Goal: Register for event/course

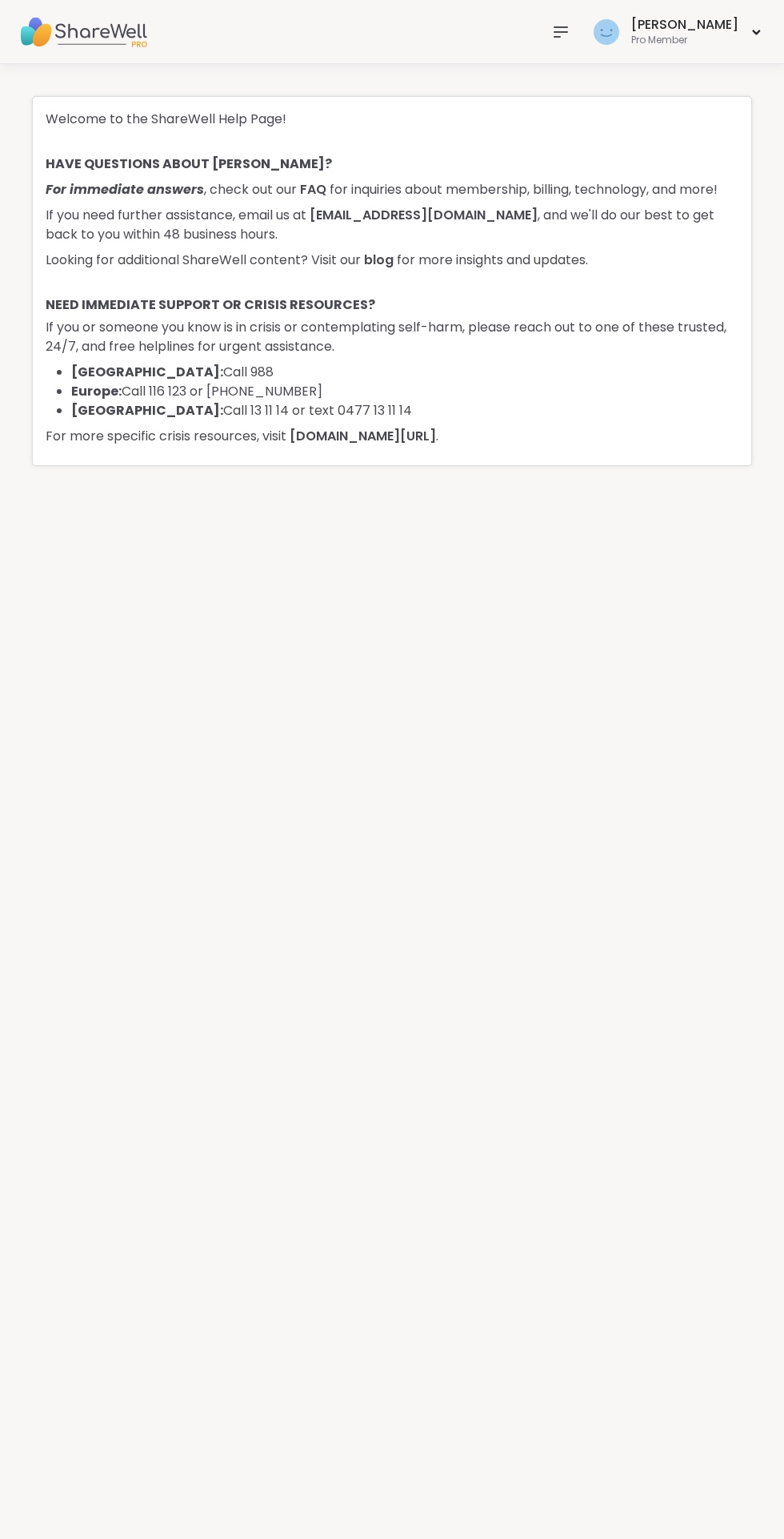
click at [567, 31] on icon at bounding box center [560, 32] width 13 height 10
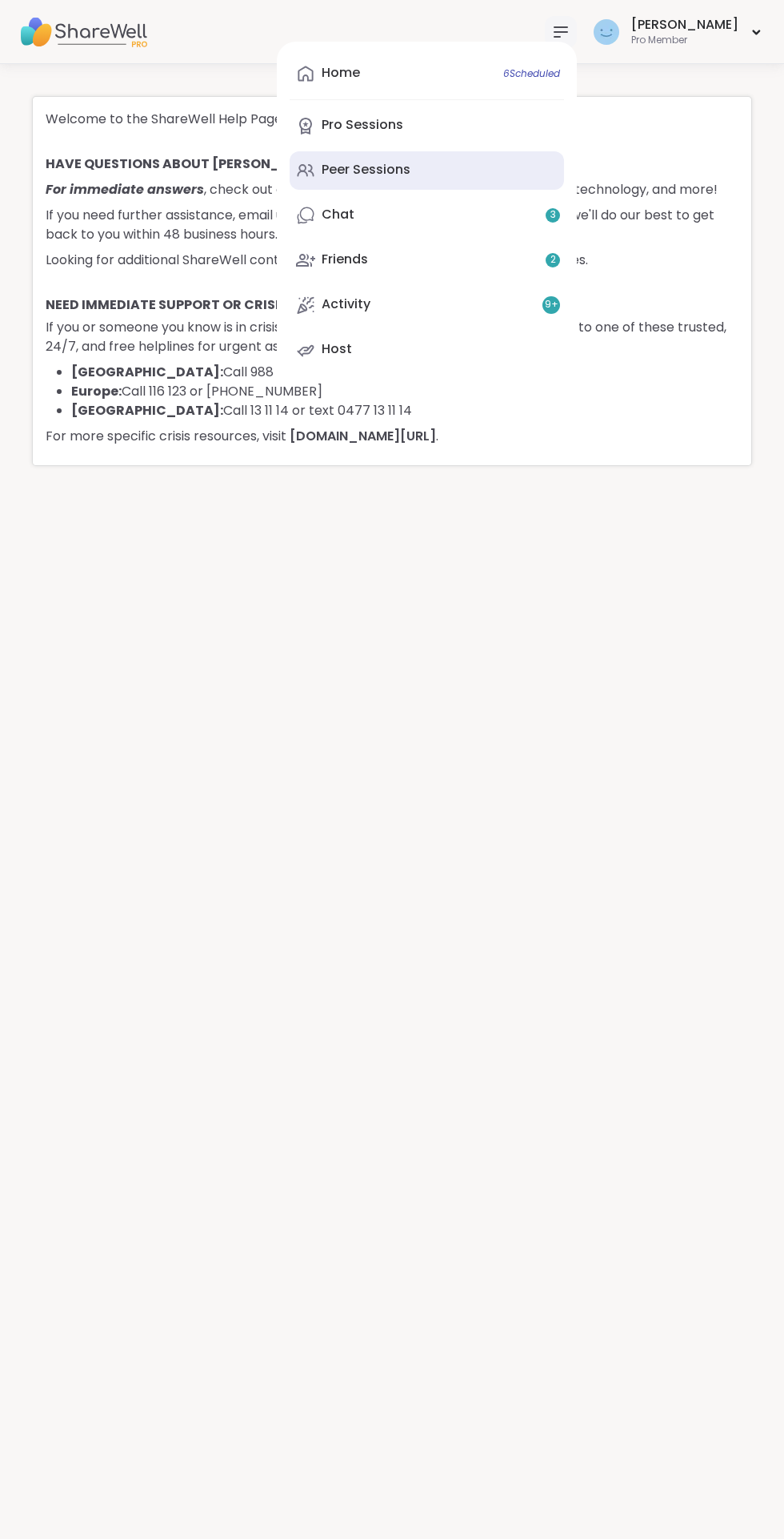
click at [402, 167] on div "Peer Sessions" at bounding box center [365, 170] width 89 height 18
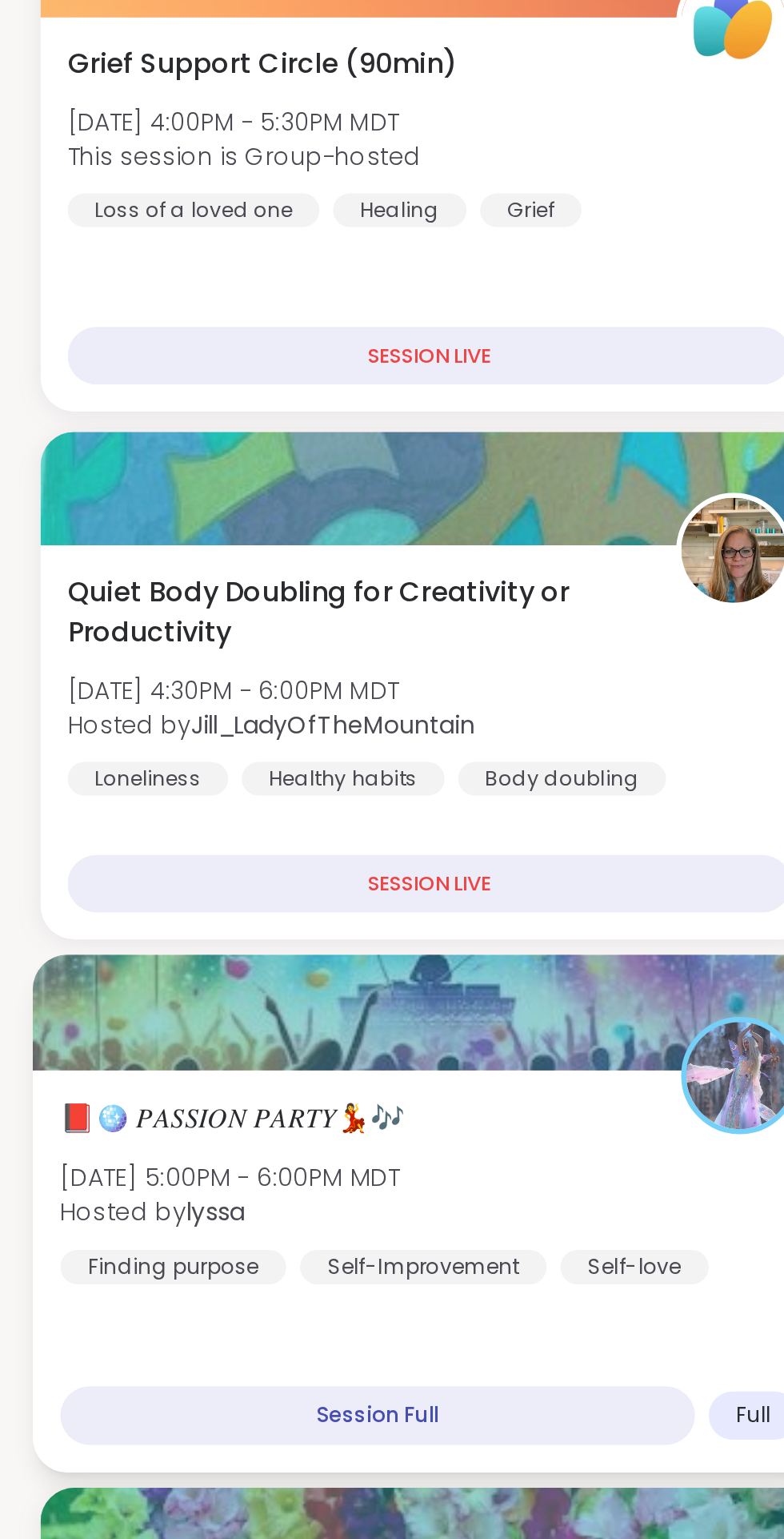
click at [115, 863] on span "📕🪩 𝑃𝐴𝑆𝑆𝐼𝑂𝑁 𝑃𝐴𝑅𝑇𝑌💃🎶" at bounding box center [110, 864] width 163 height 19
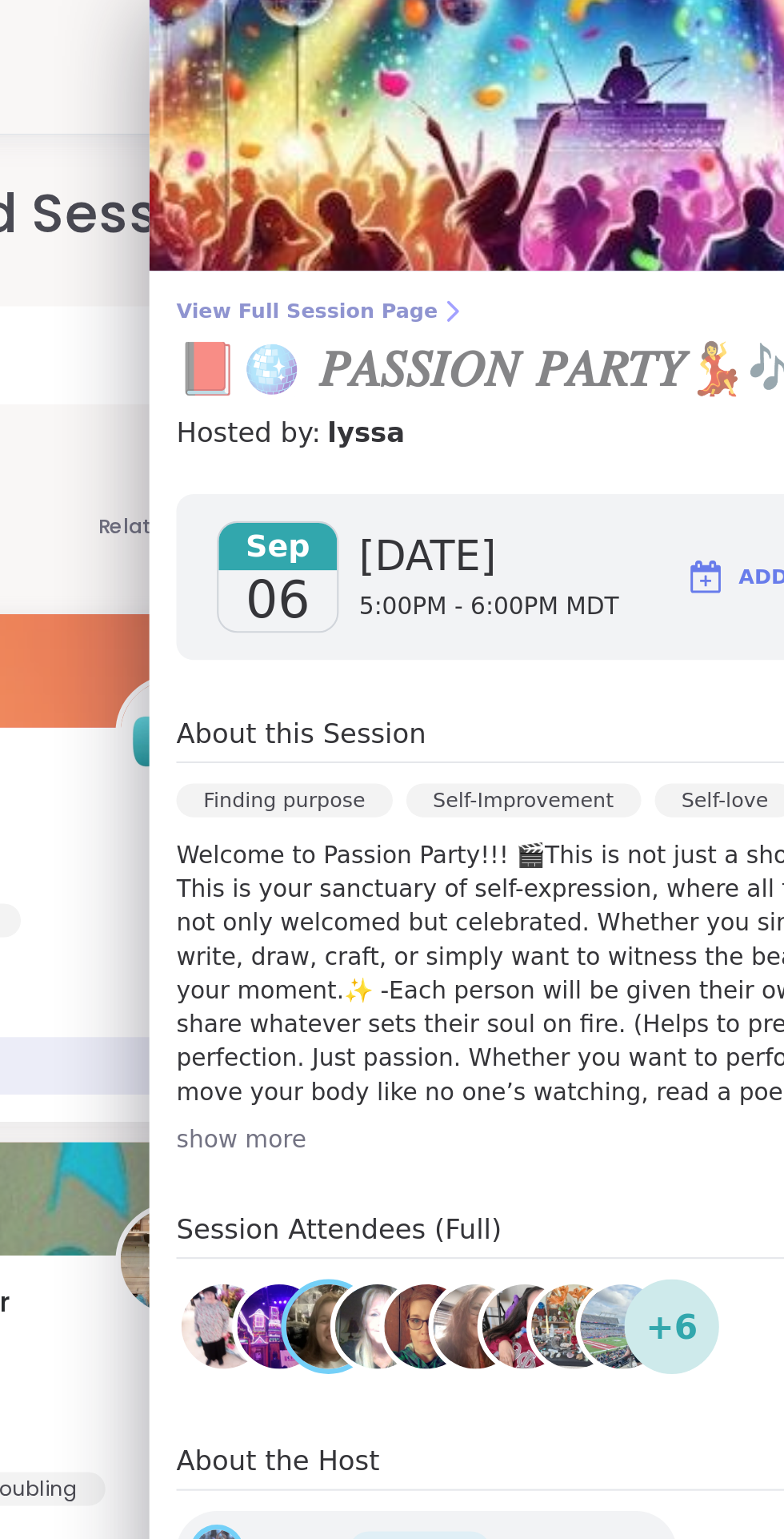
click at [419, 142] on span "View Full Session Page" at bounding box center [560, 147] width 423 height 13
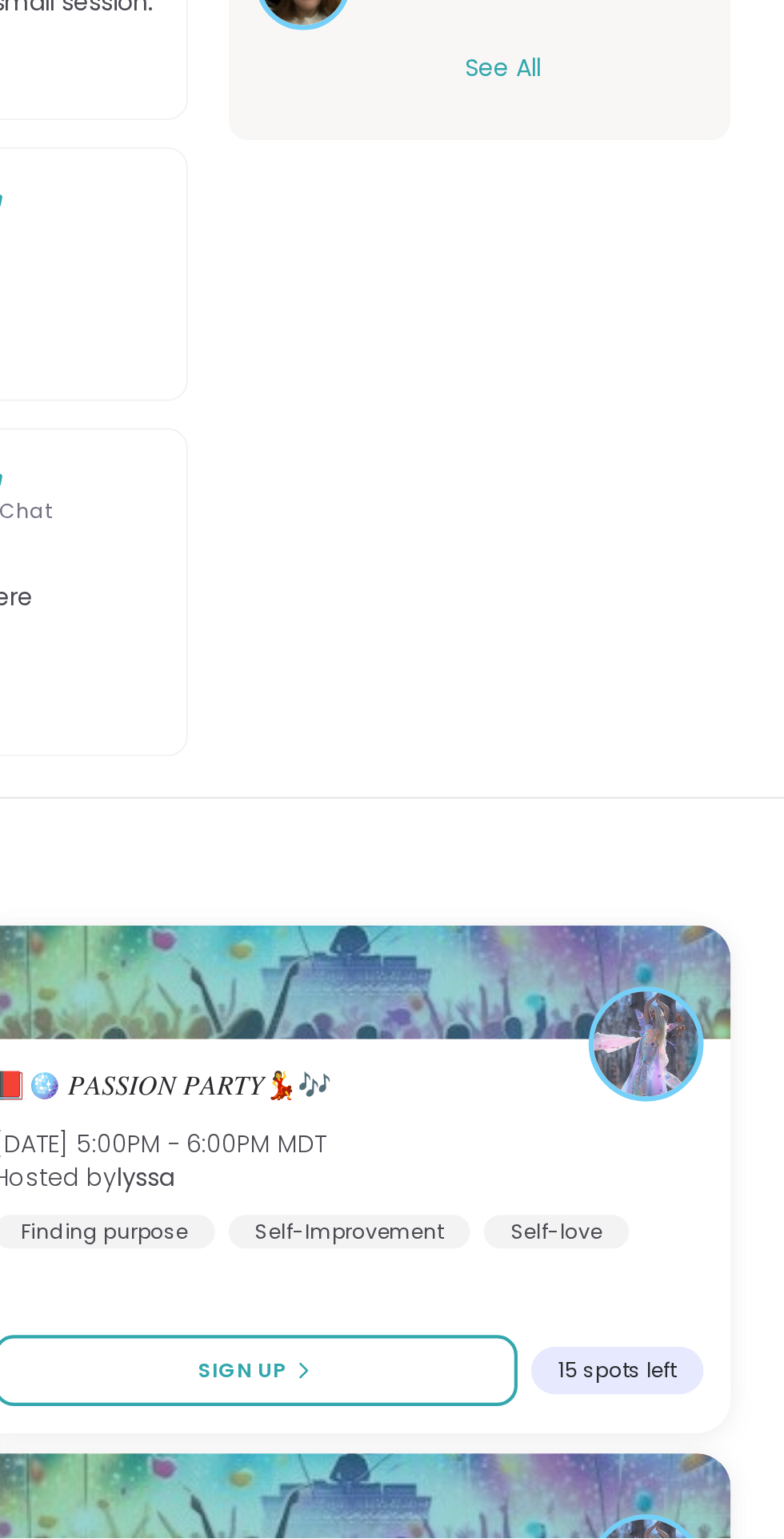
scroll to position [72, 0]
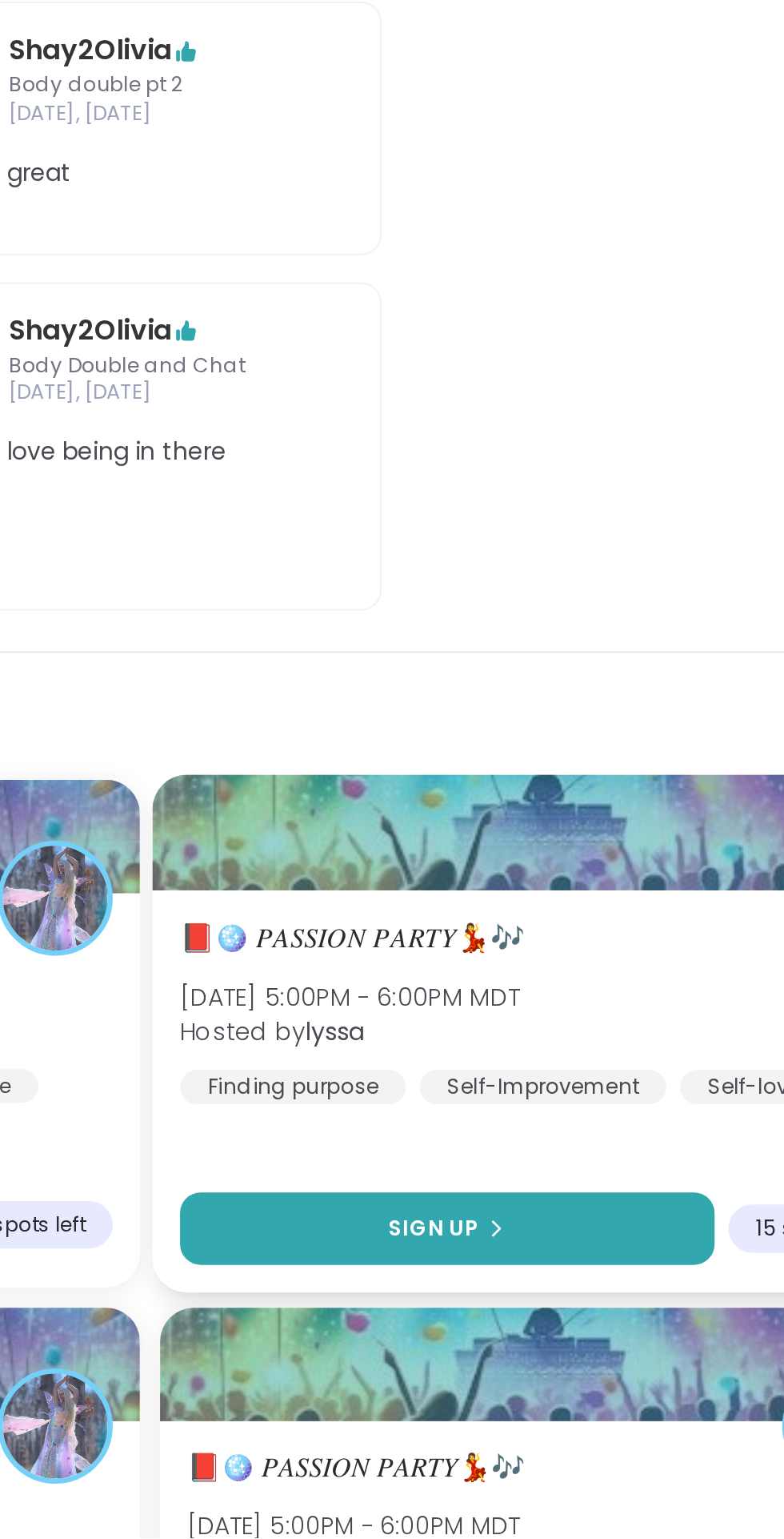
click at [525, 1385] on span "Sign Up" at bounding box center [525, 1392] width 43 height 14
click at [528, 1385] on span "Sign Up" at bounding box center [525, 1392] width 43 height 14
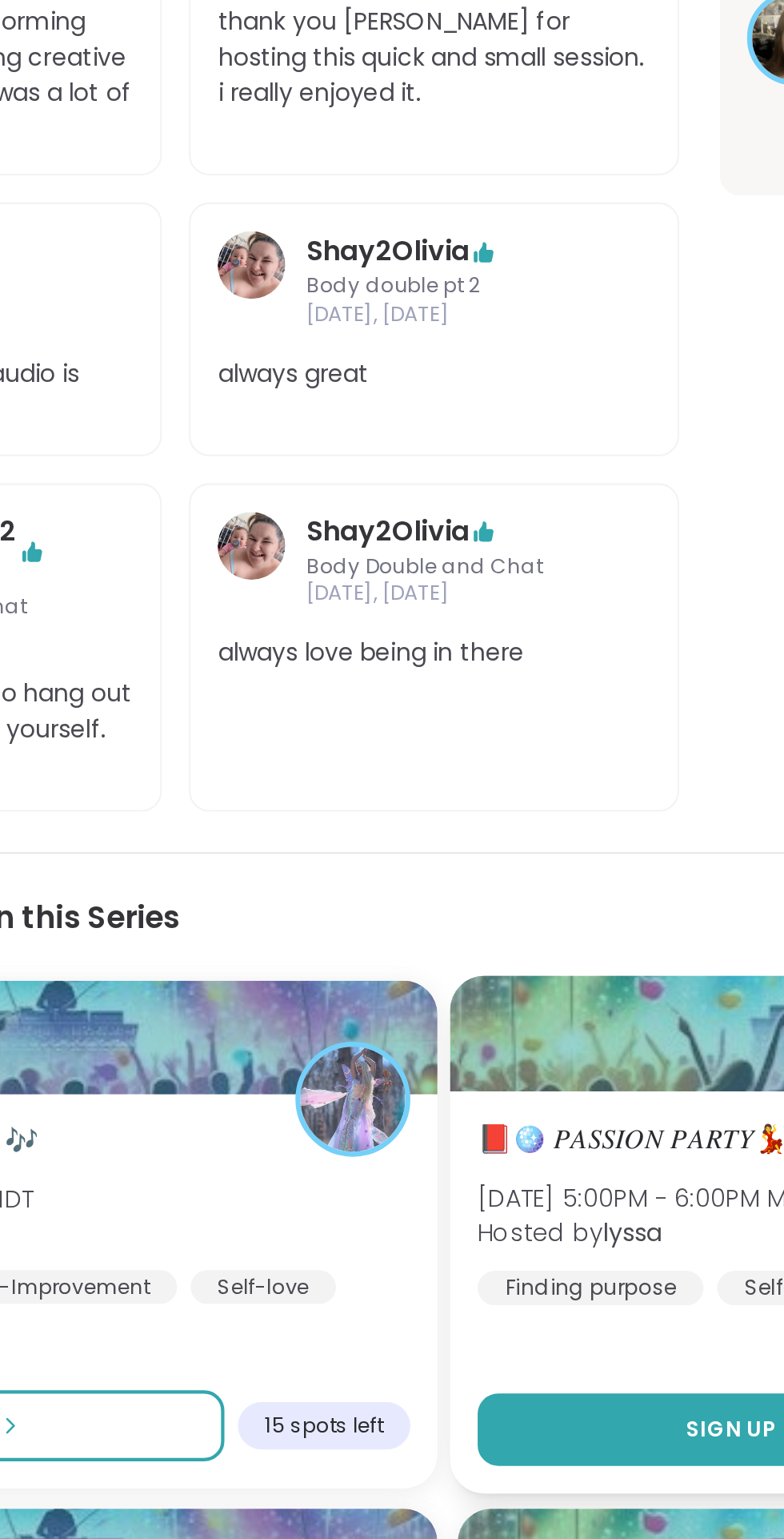
scroll to position [110, 0]
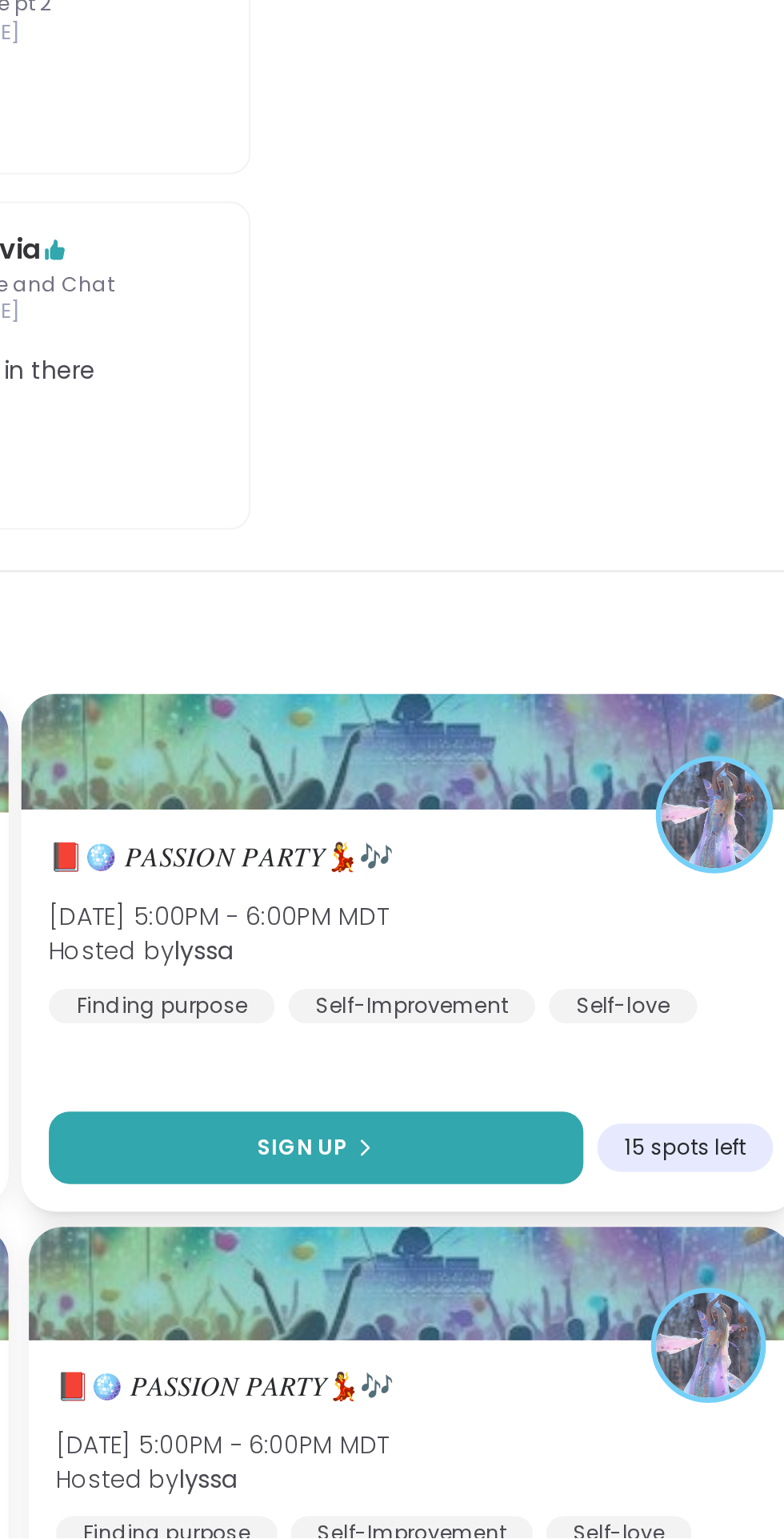
click at [576, 1337] on button "Sign Up" at bounding box center [533, 1354] width 253 height 35
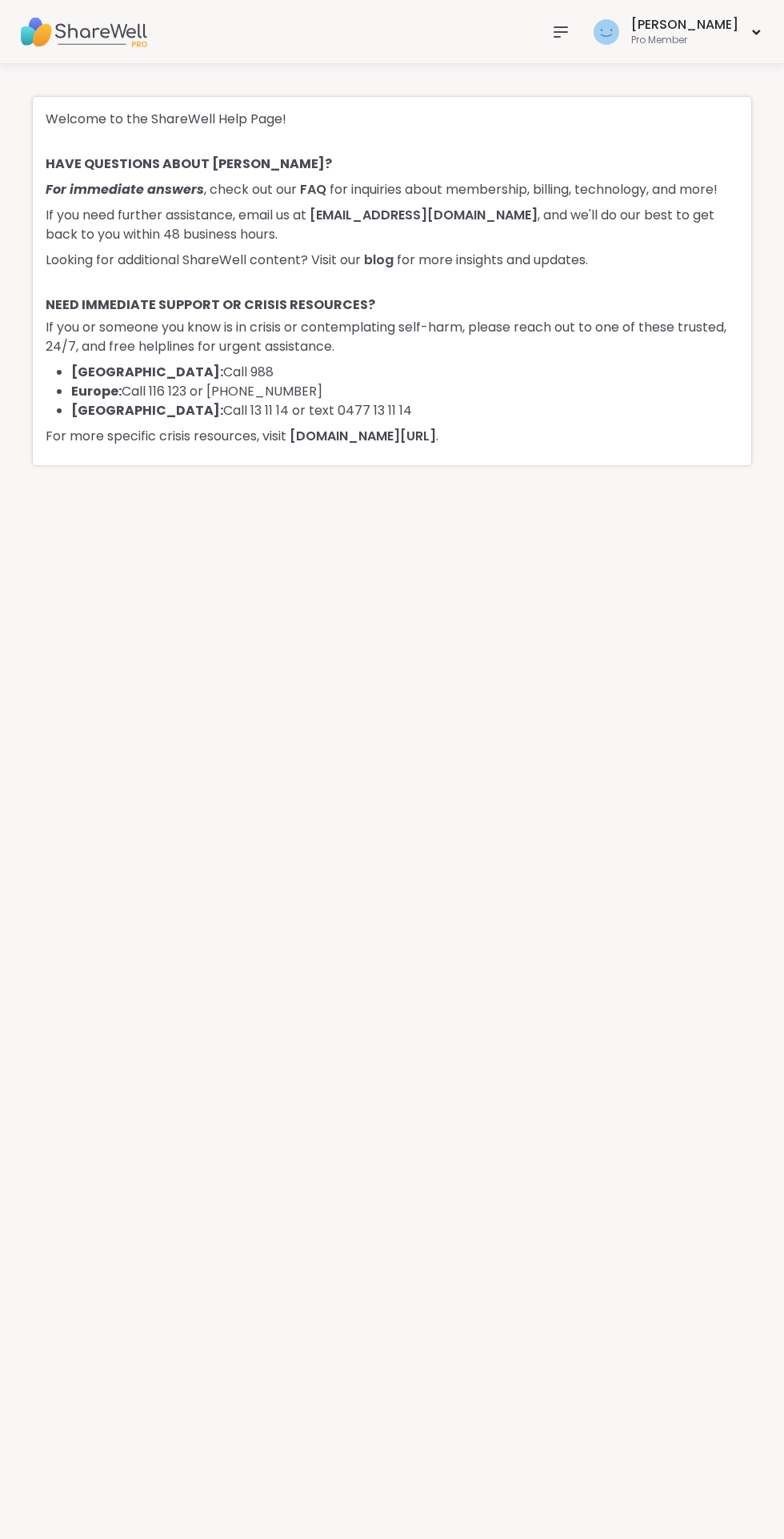
click at [570, 35] on icon at bounding box center [560, 32] width 19 height 19
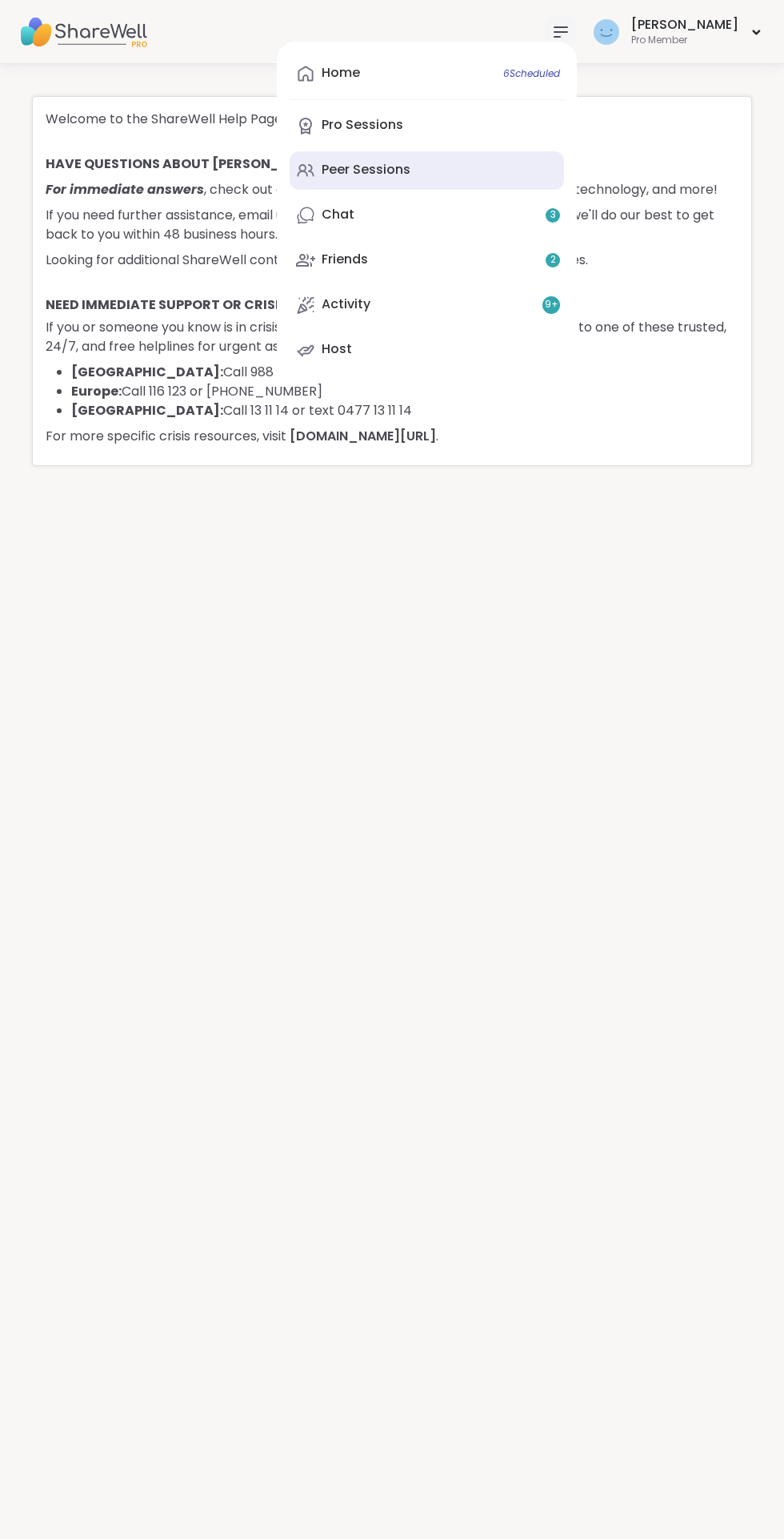
click at [411, 172] on div "Peer Sessions" at bounding box center [365, 170] width 89 height 18
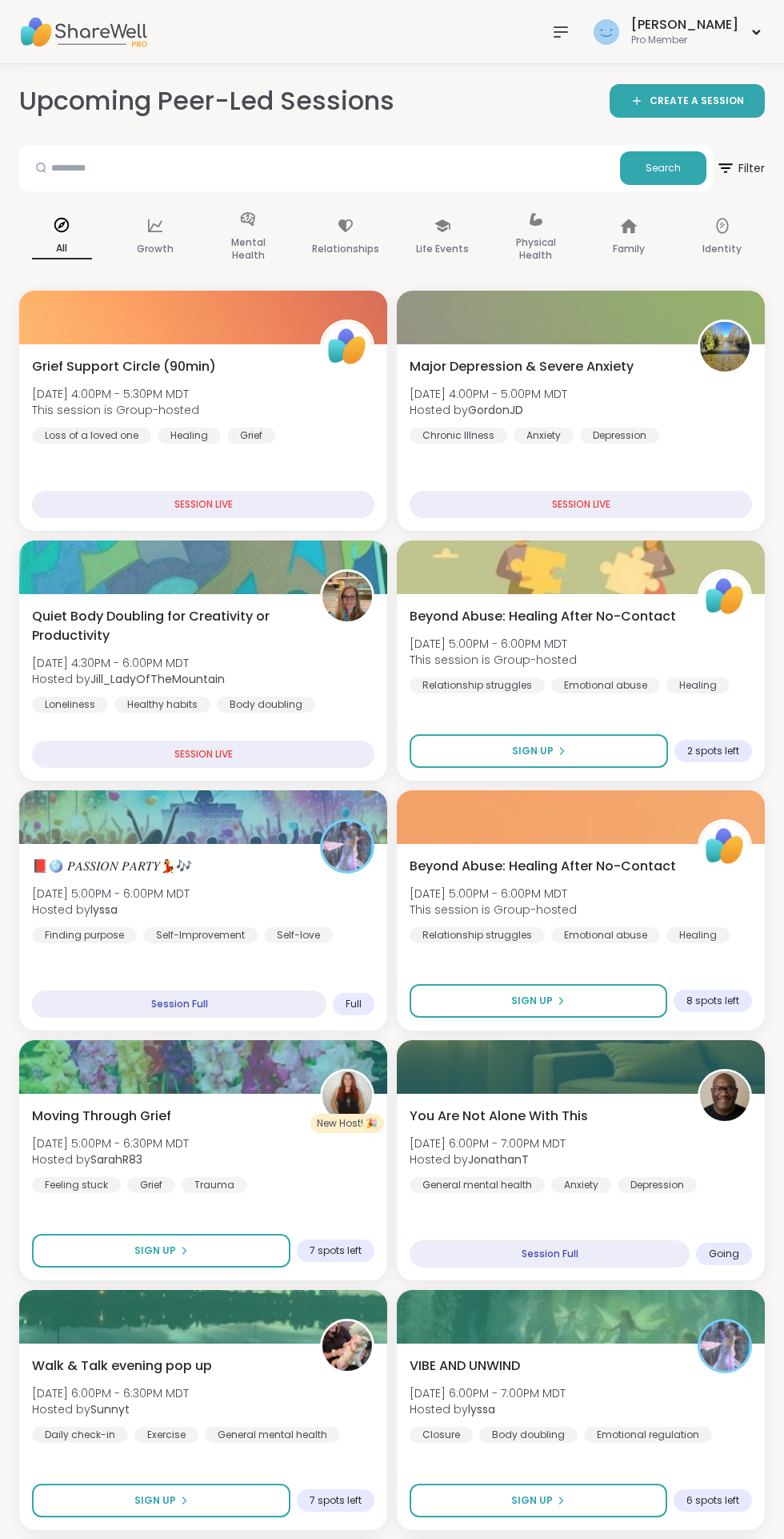
scroll to position [1, 0]
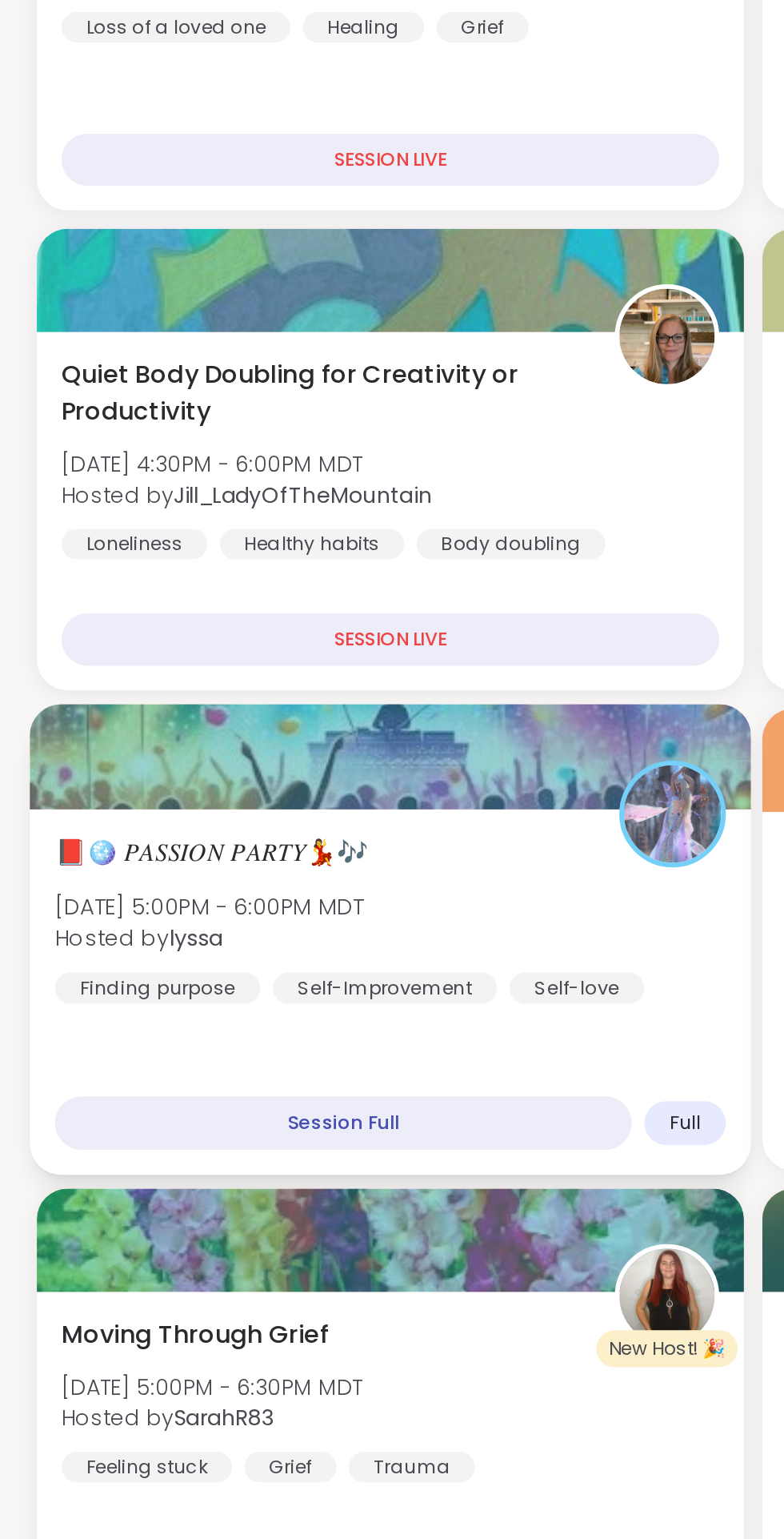
click at [127, 868] on span "📕🪩 𝑃𝐴𝑆𝑆𝐼𝑂𝑁 𝑃𝐴𝑅𝑇𝑌💃🎶" at bounding box center [110, 863] width 163 height 19
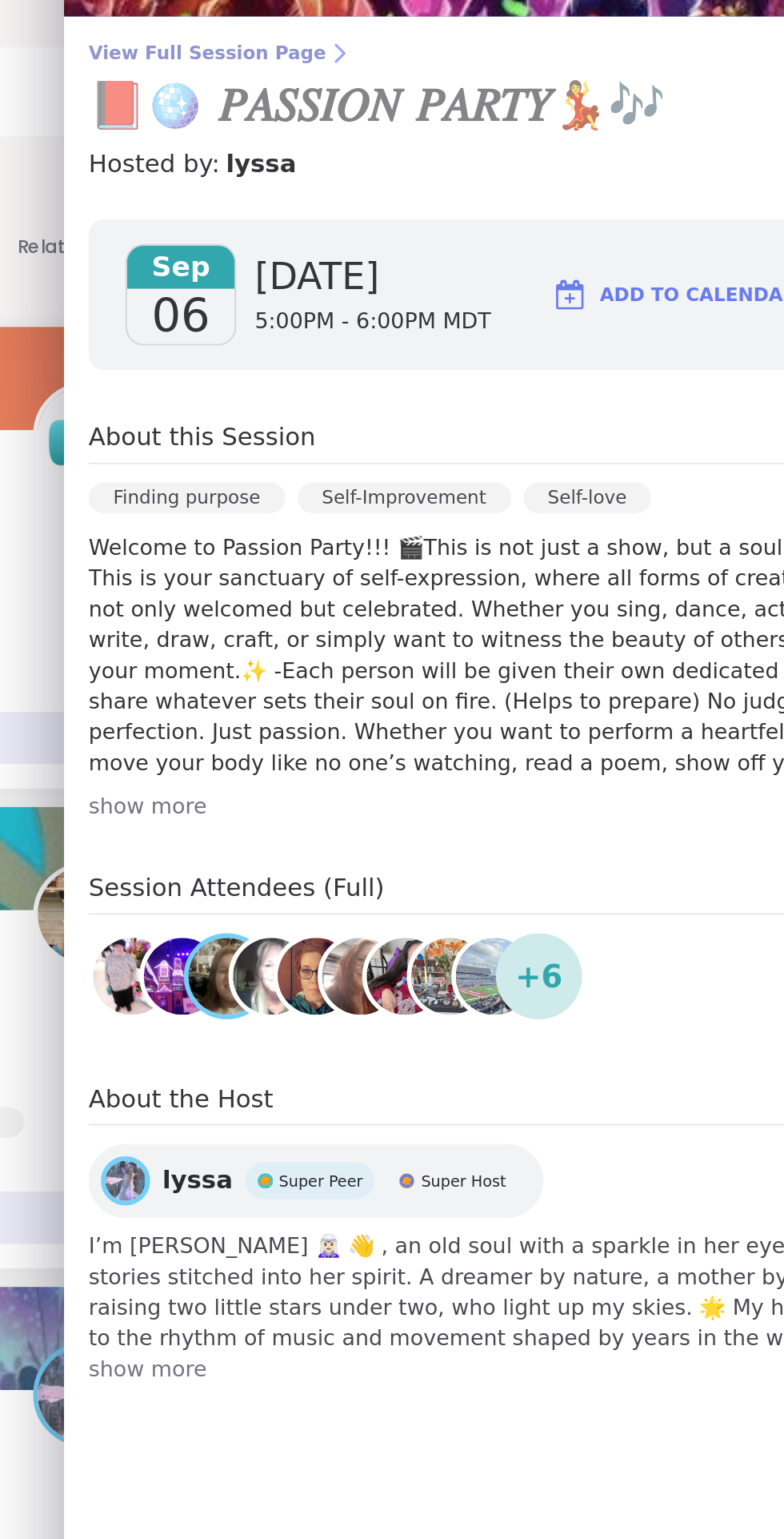
click at [426, 148] on span "View Full Session Page" at bounding box center [560, 147] width 423 height 13
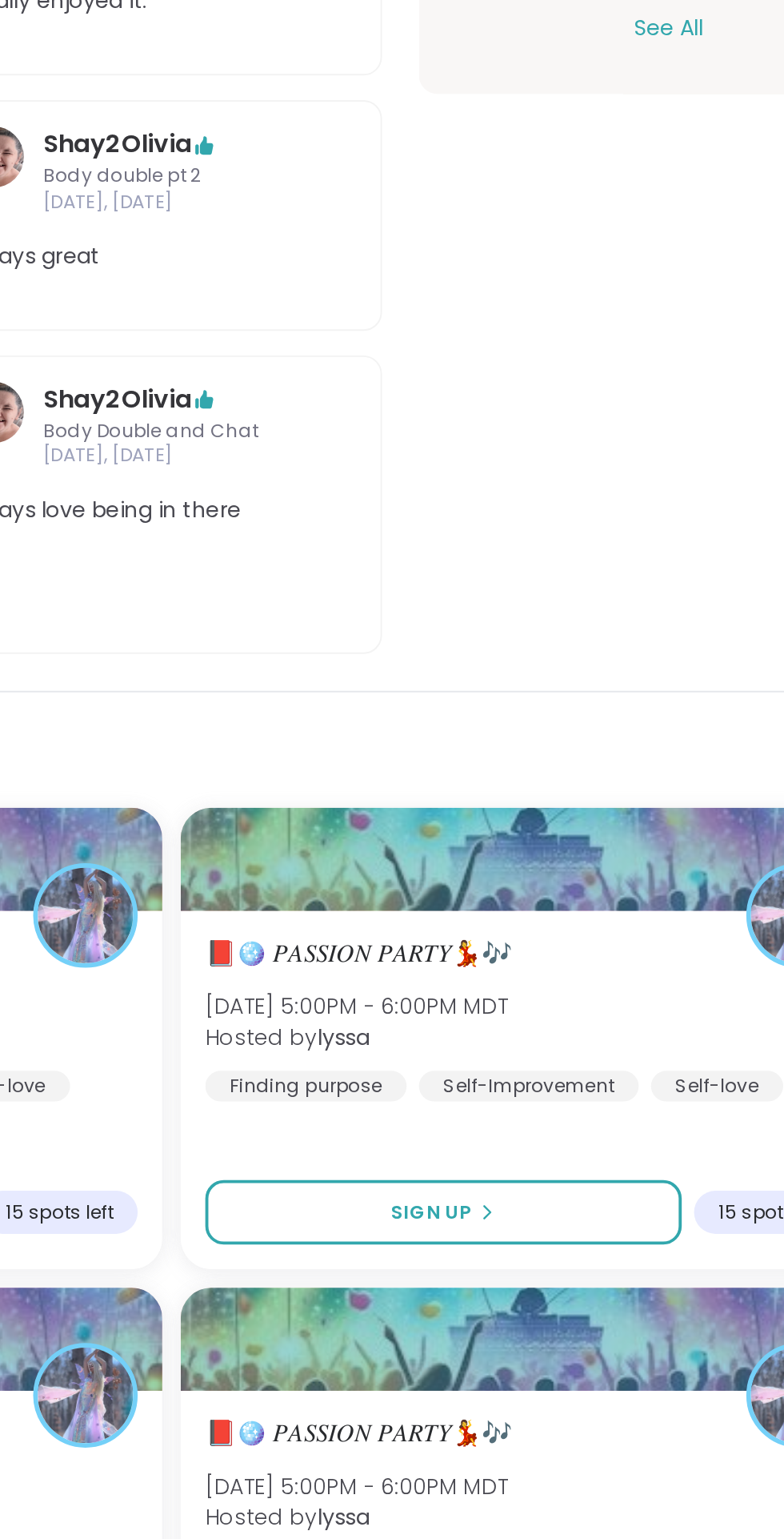
scroll to position [130, 0]
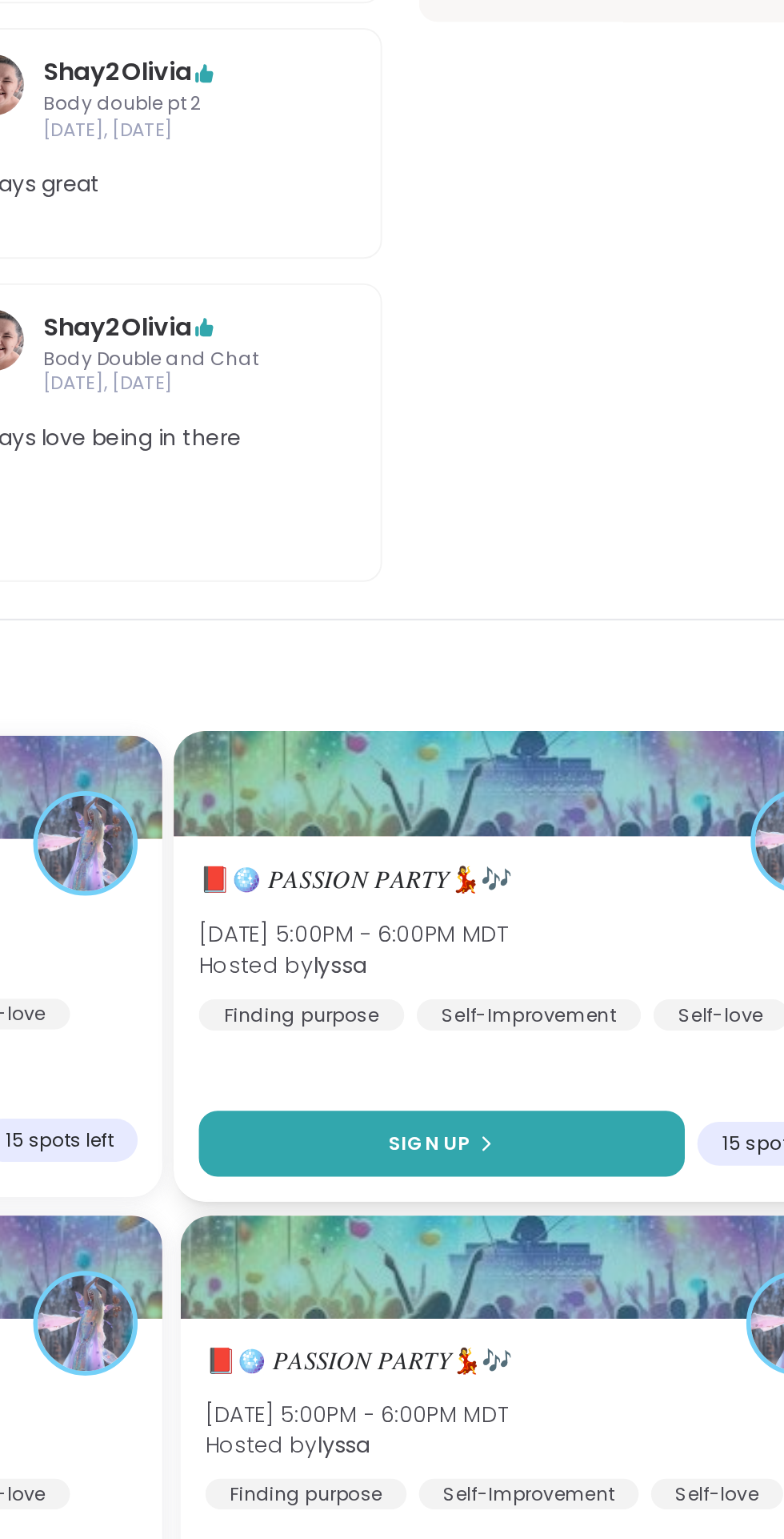
click at [529, 1316] on button "Sign Up" at bounding box center [533, 1333] width 253 height 35
click at [550, 1328] on icon at bounding box center [555, 1333] width 10 height 10
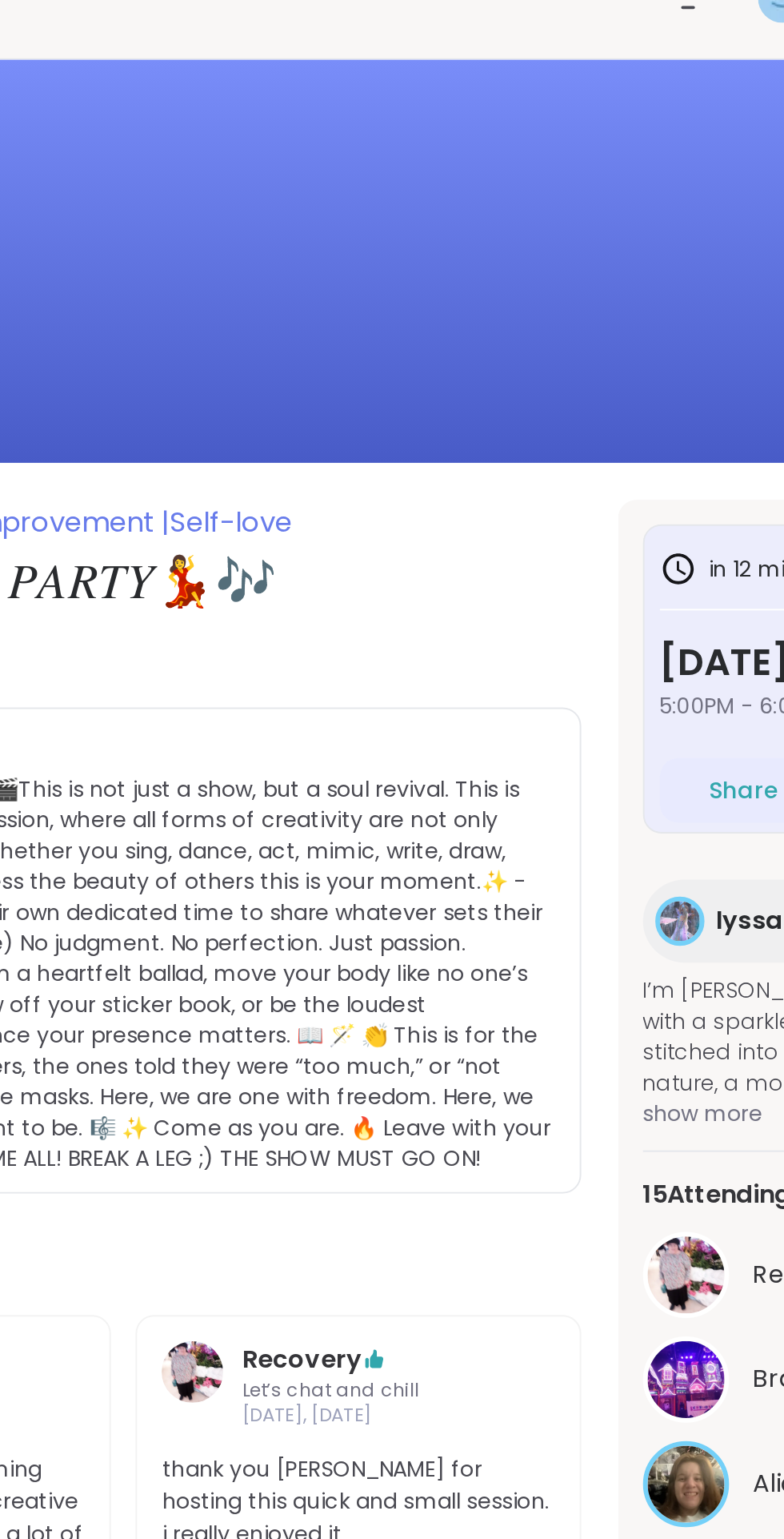
scroll to position [0, 0]
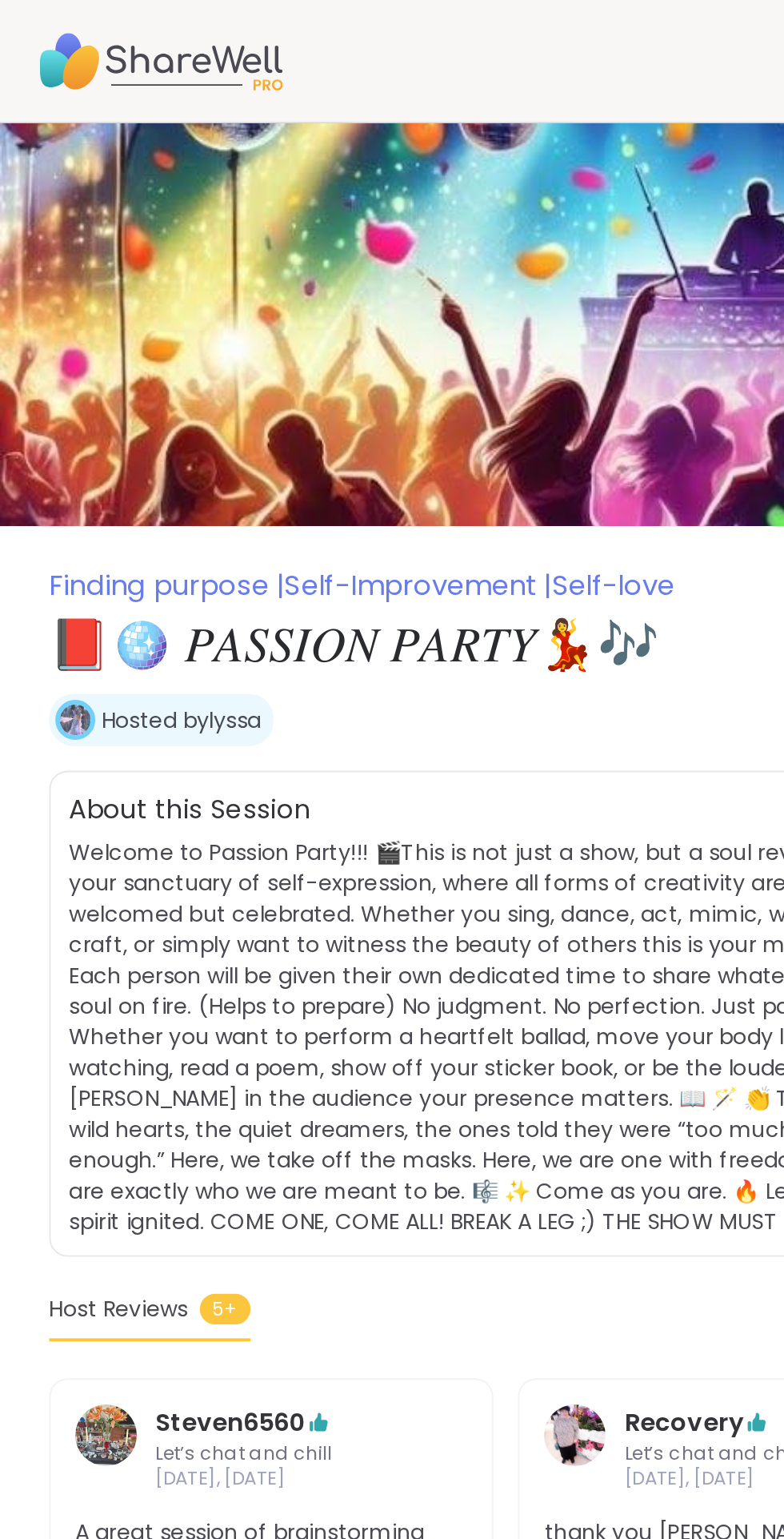
click at [116, 375] on link "Hosted by lyssa" at bounding box center [95, 374] width 84 height 16
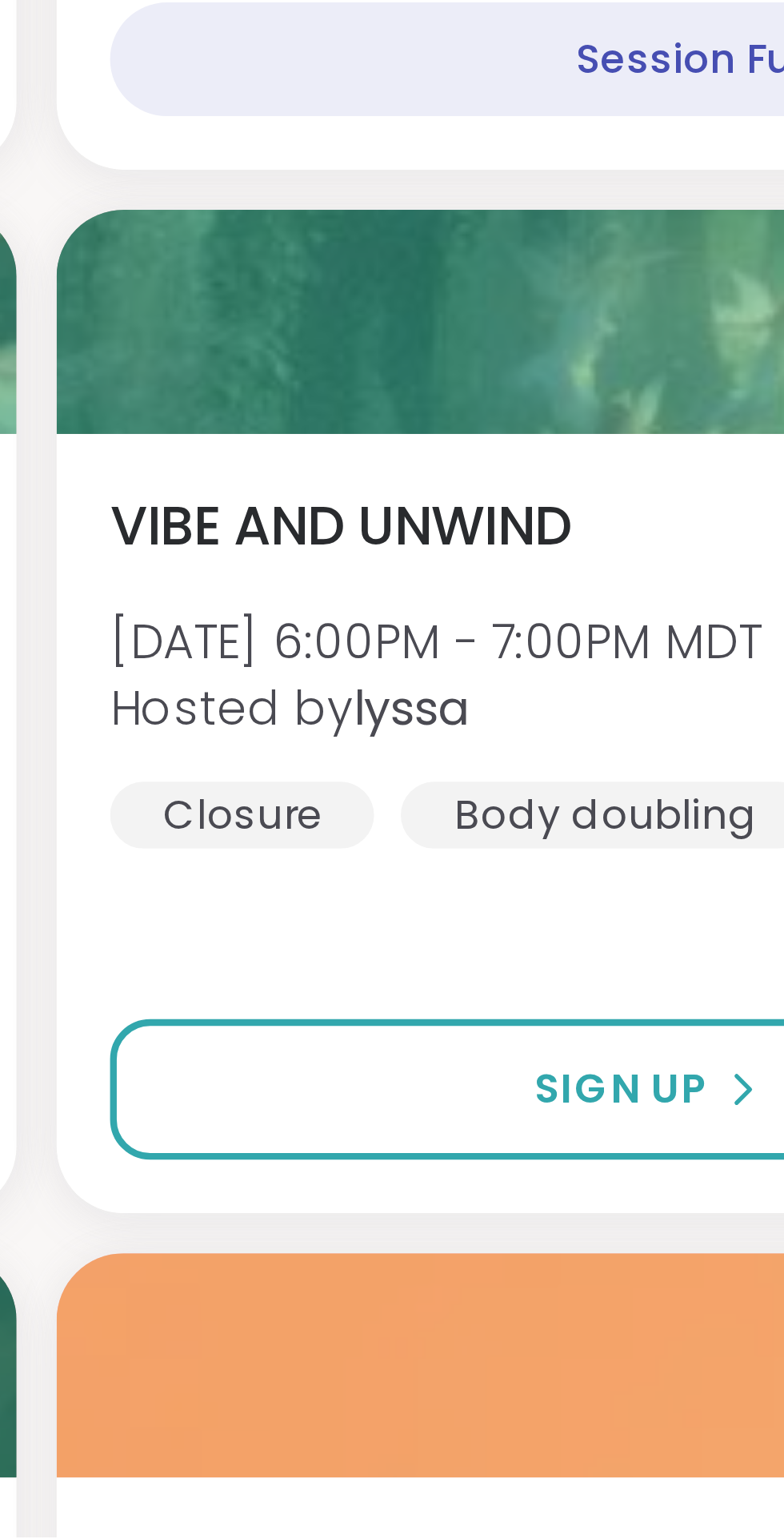
scroll to position [70, 0]
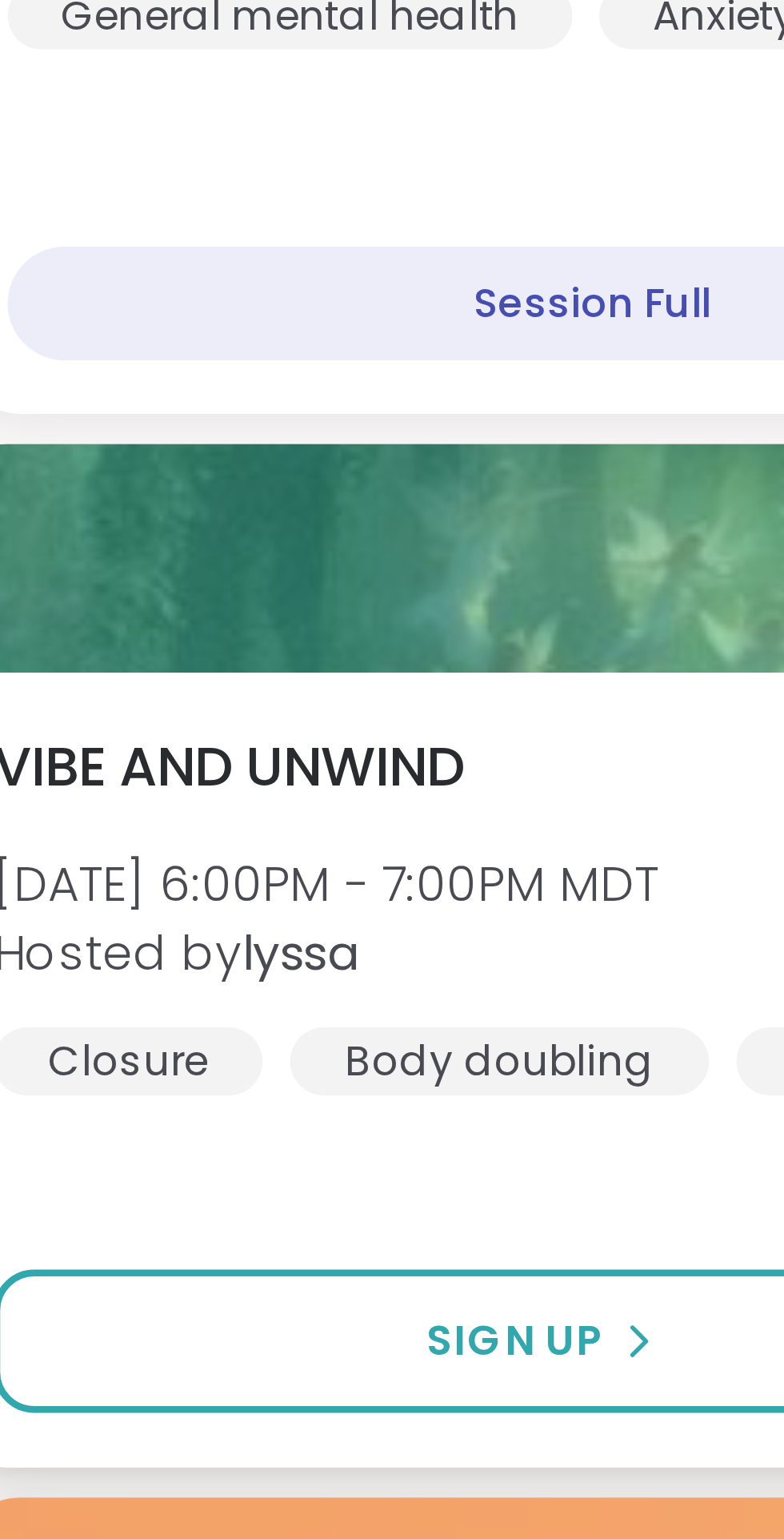
click at [472, 1297] on span "VIBE AND UNWIND" at bounding box center [463, 1294] width 112 height 19
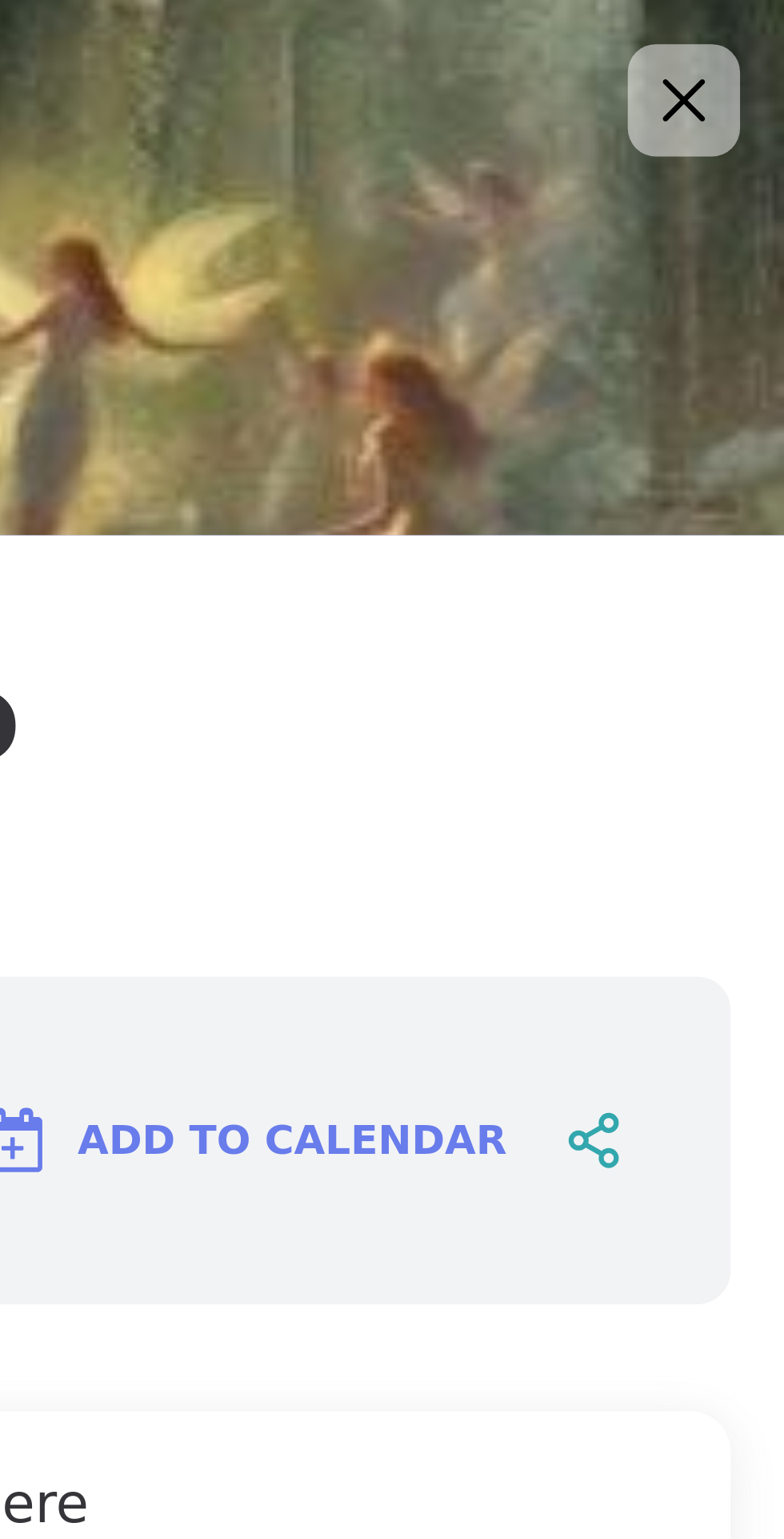
click at [763, 23] on icon at bounding box center [759, 24] width 20 height 20
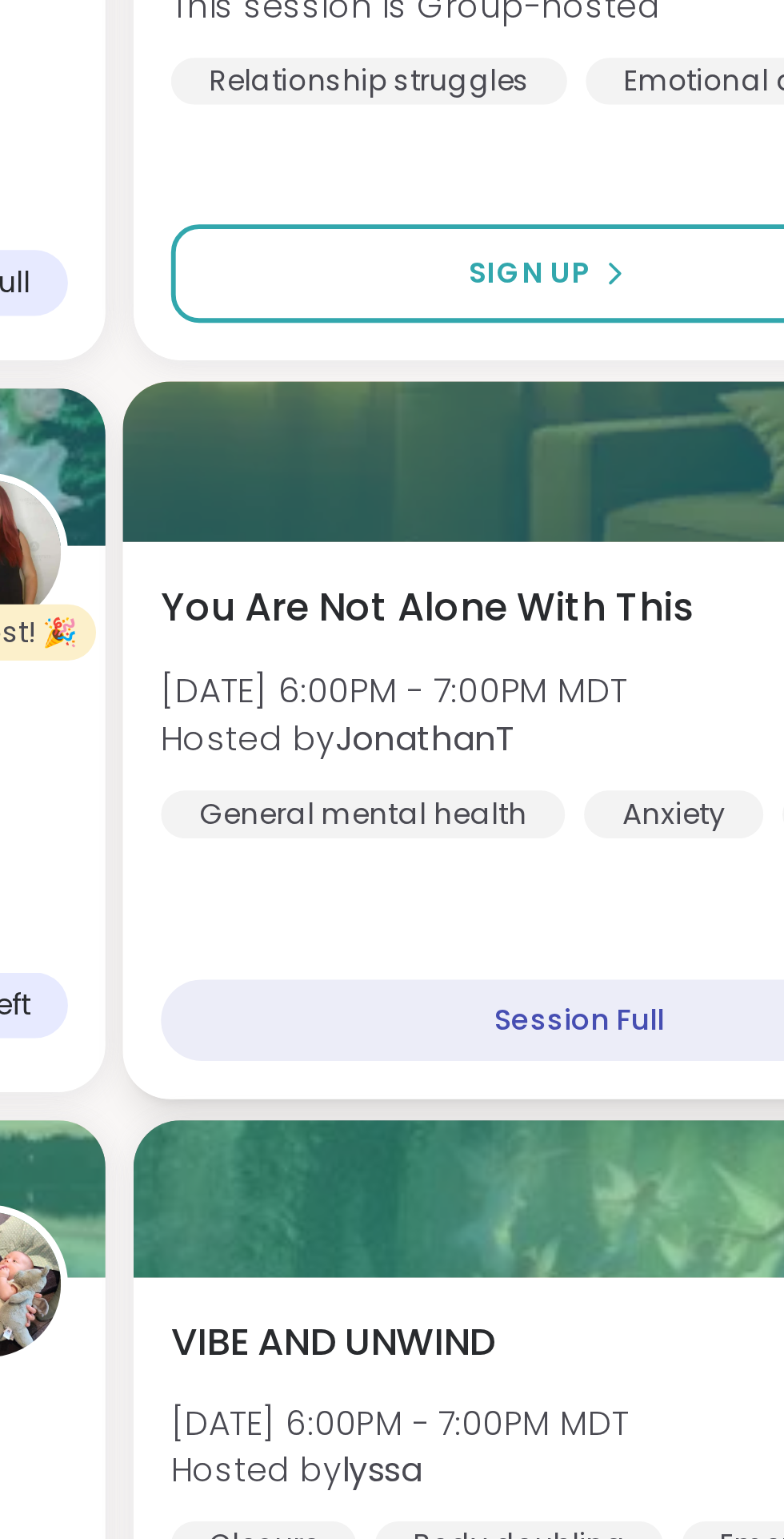
click at [496, 1060] on div "You Are Not Alone With This Sat, Sep 06 | 6:00PM - 7:00PM MDT Hosted by Jonatha…" at bounding box center [581, 1079] width 349 height 88
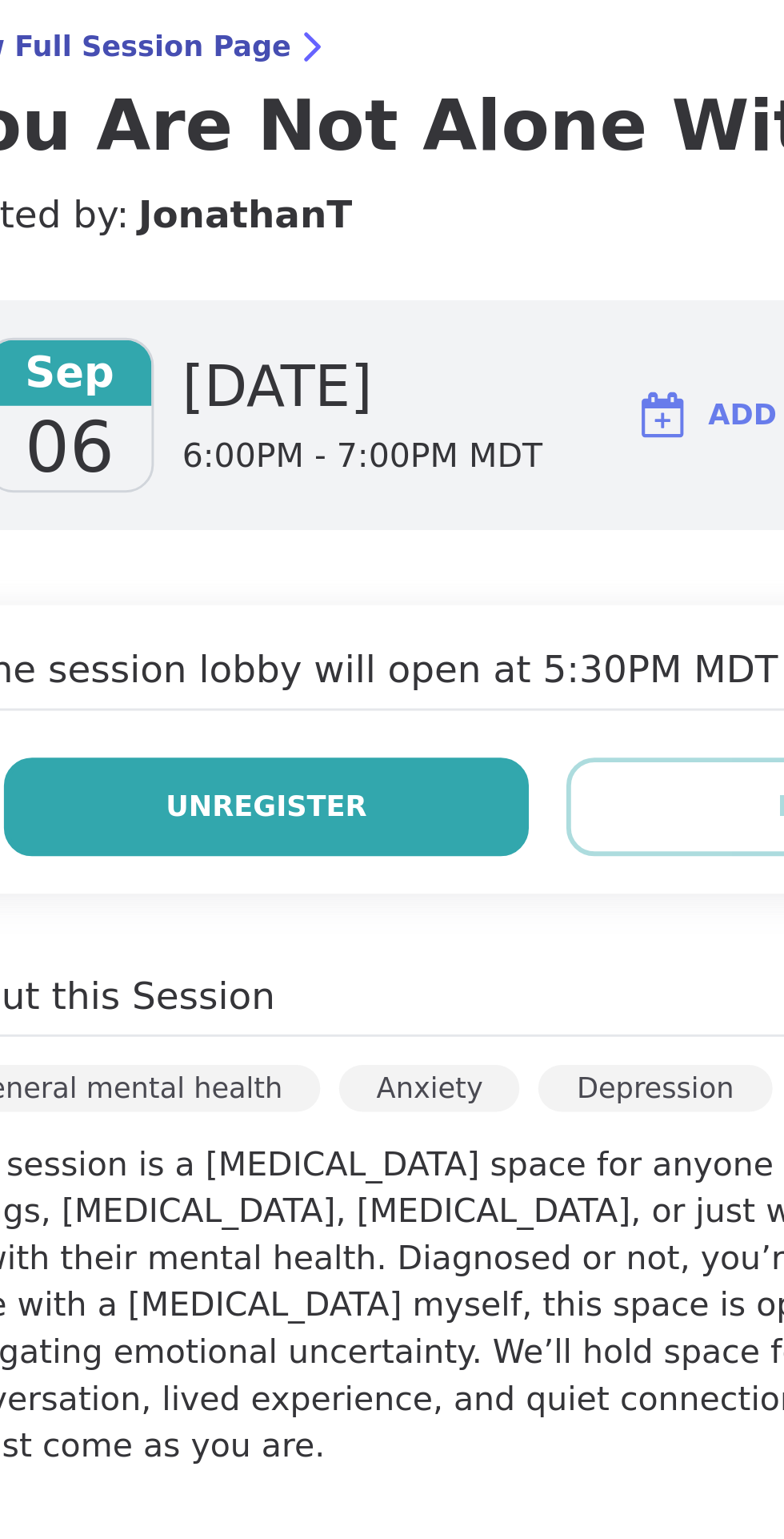
click at [469, 402] on span "Unregister" at bounding box center [464, 406] width 69 height 14
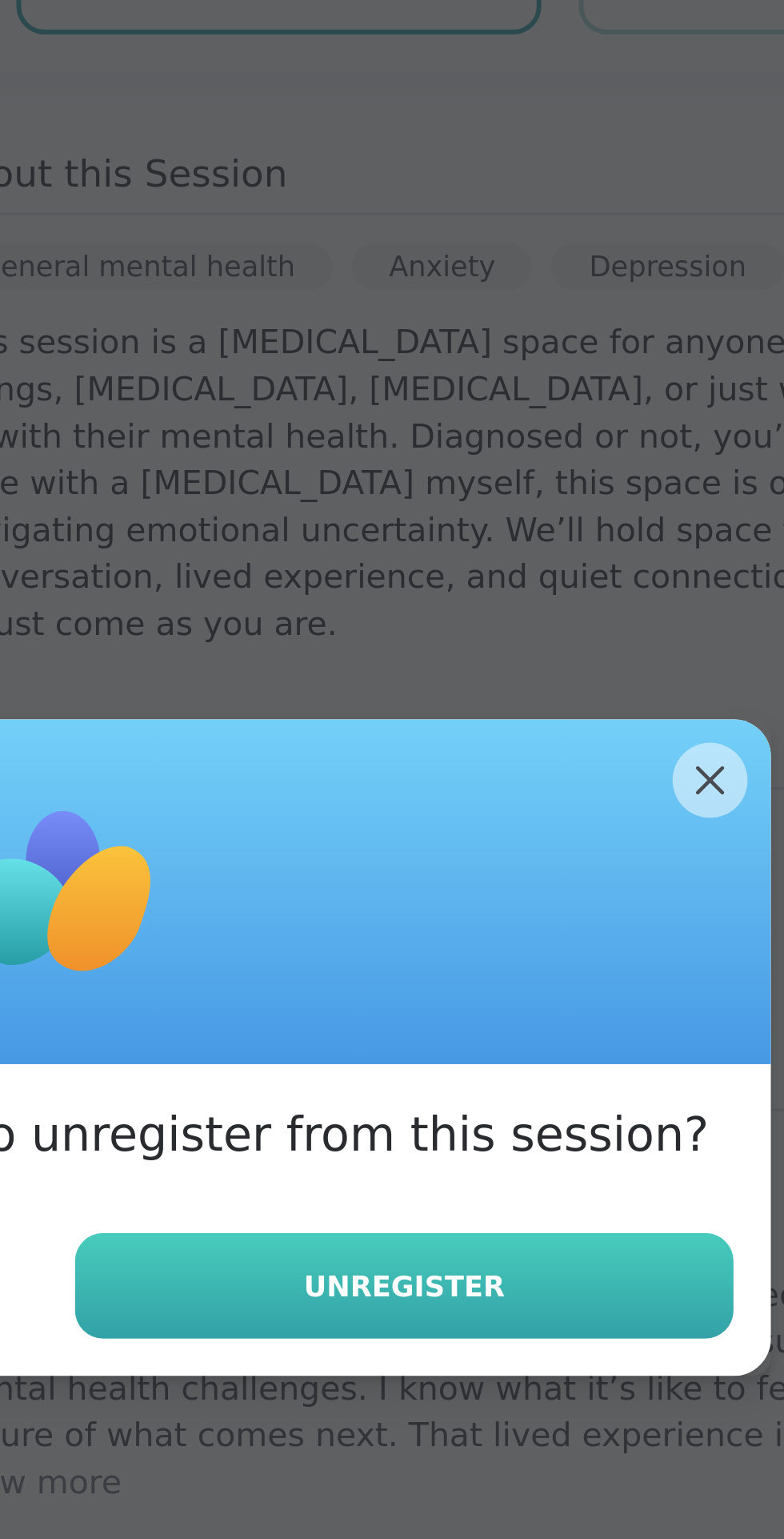
click at [508, 852] on span "Unregister" at bounding box center [506, 851] width 69 height 14
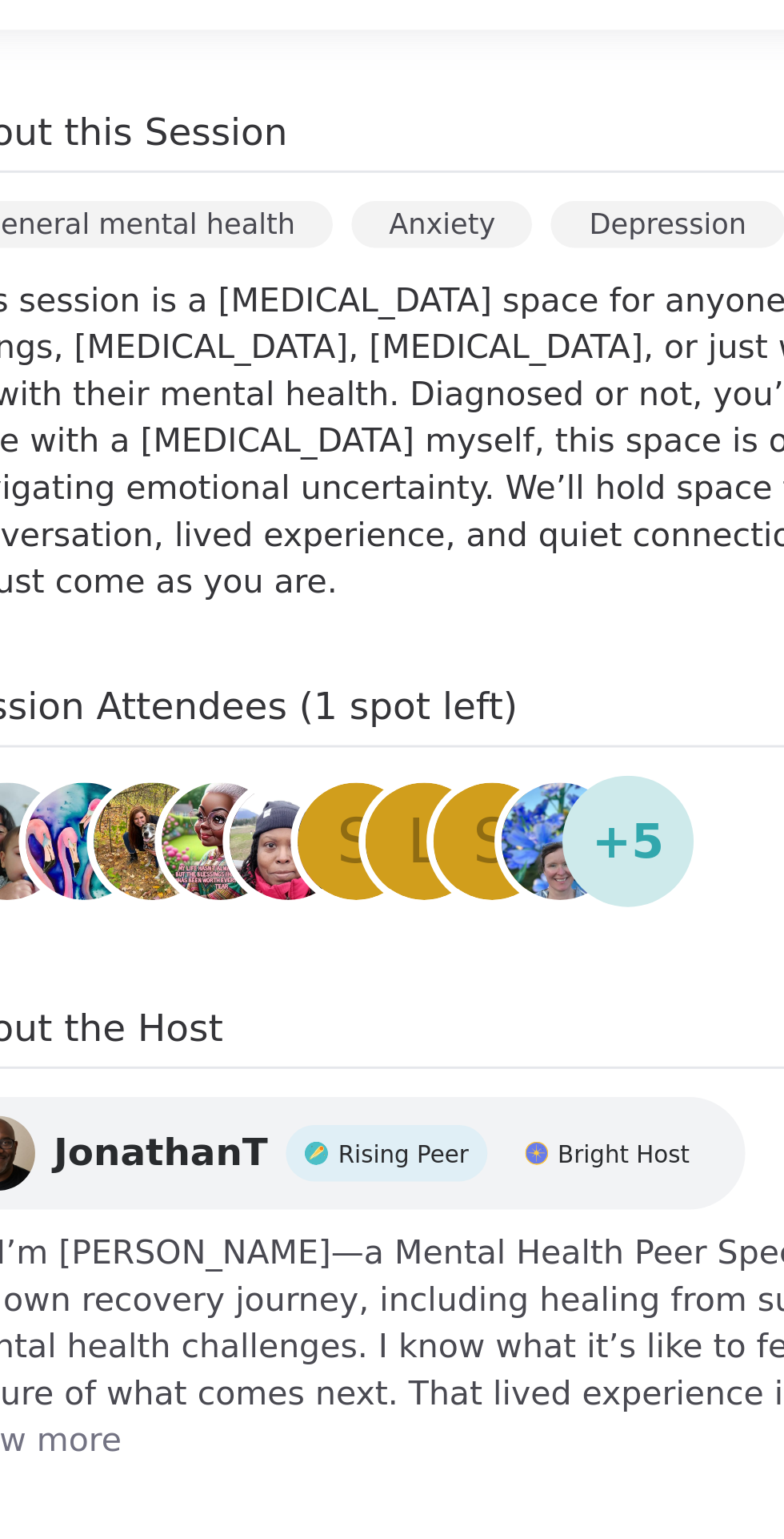
click at [612, 674] on div "Session Attendees (1 spot left) S L S + 5" at bounding box center [560, 686] width 423 height 84
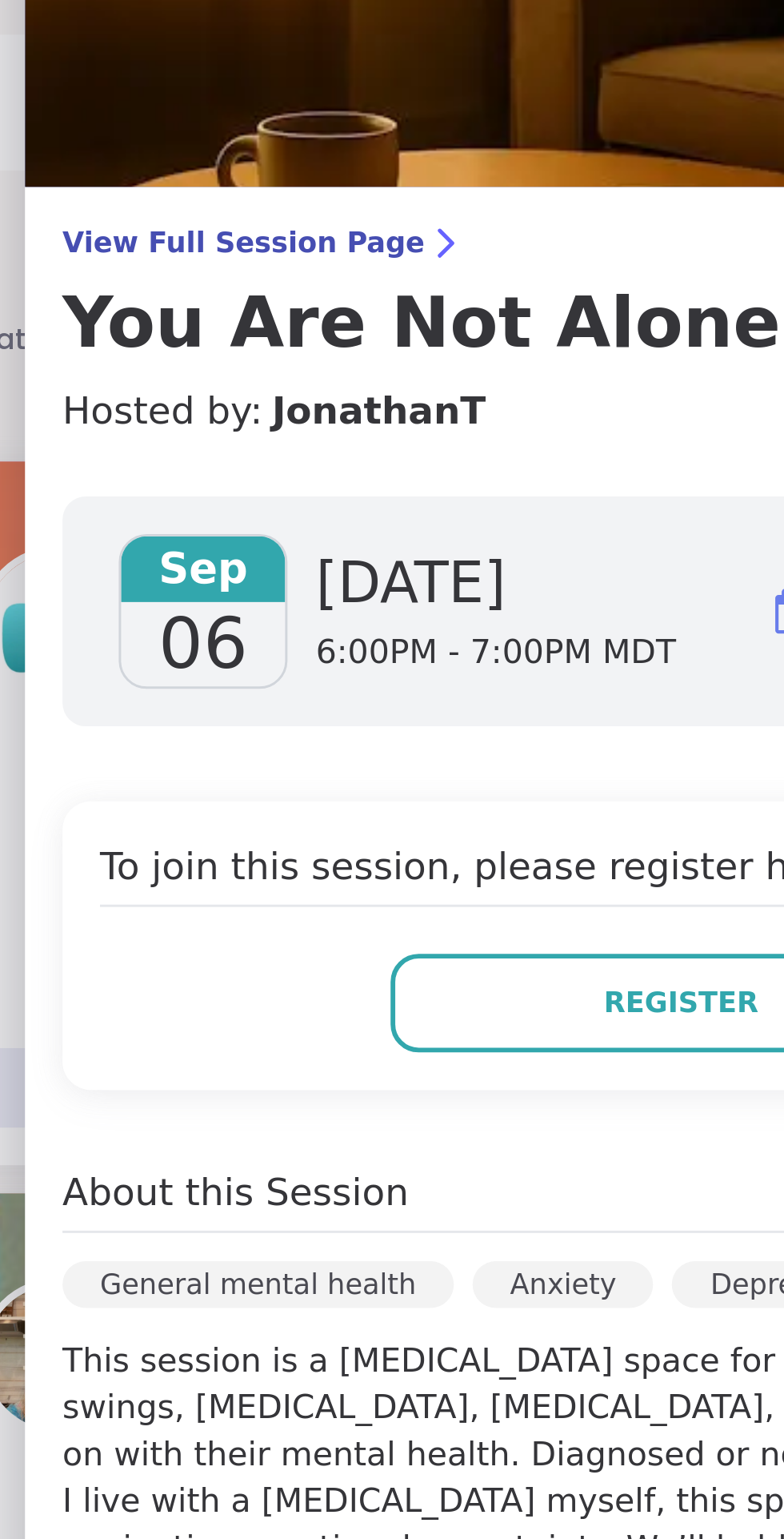
scroll to position [51, 0]
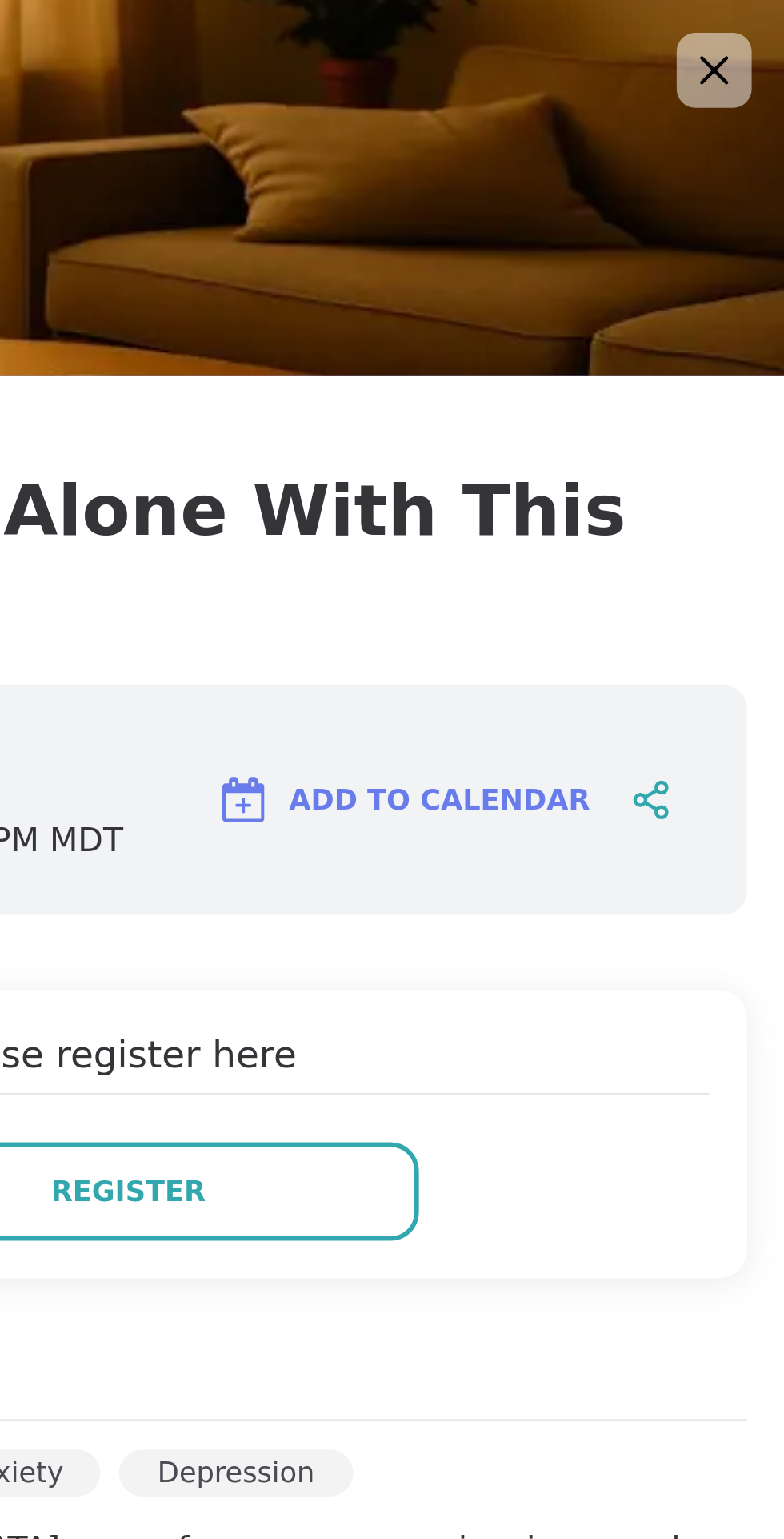
click at [731, 201] on h4 "Hosted by: JonathanT" at bounding box center [560, 204] width 423 height 19
click at [761, 31] on icon at bounding box center [759, 24] width 20 height 20
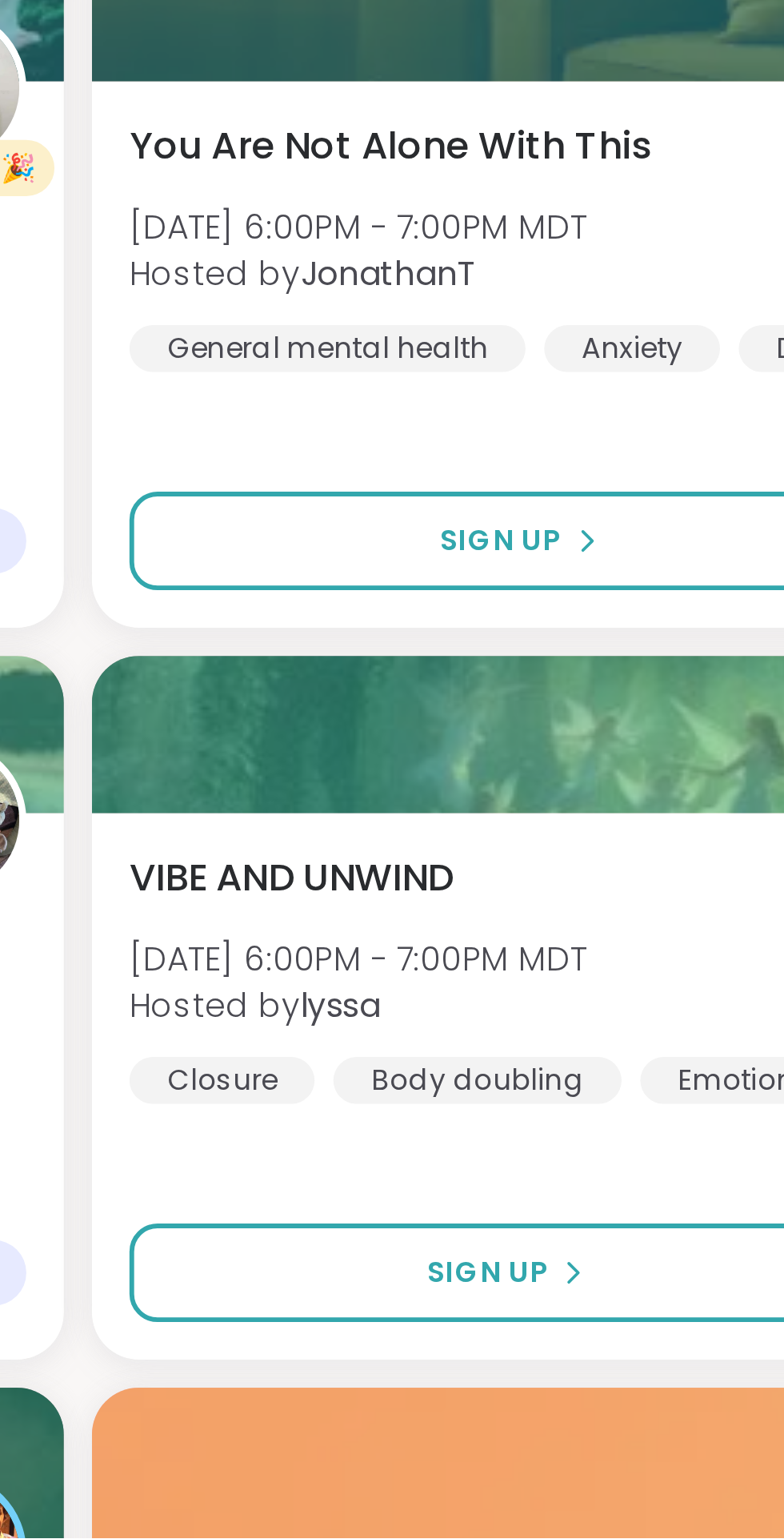
scroll to position [55, 0]
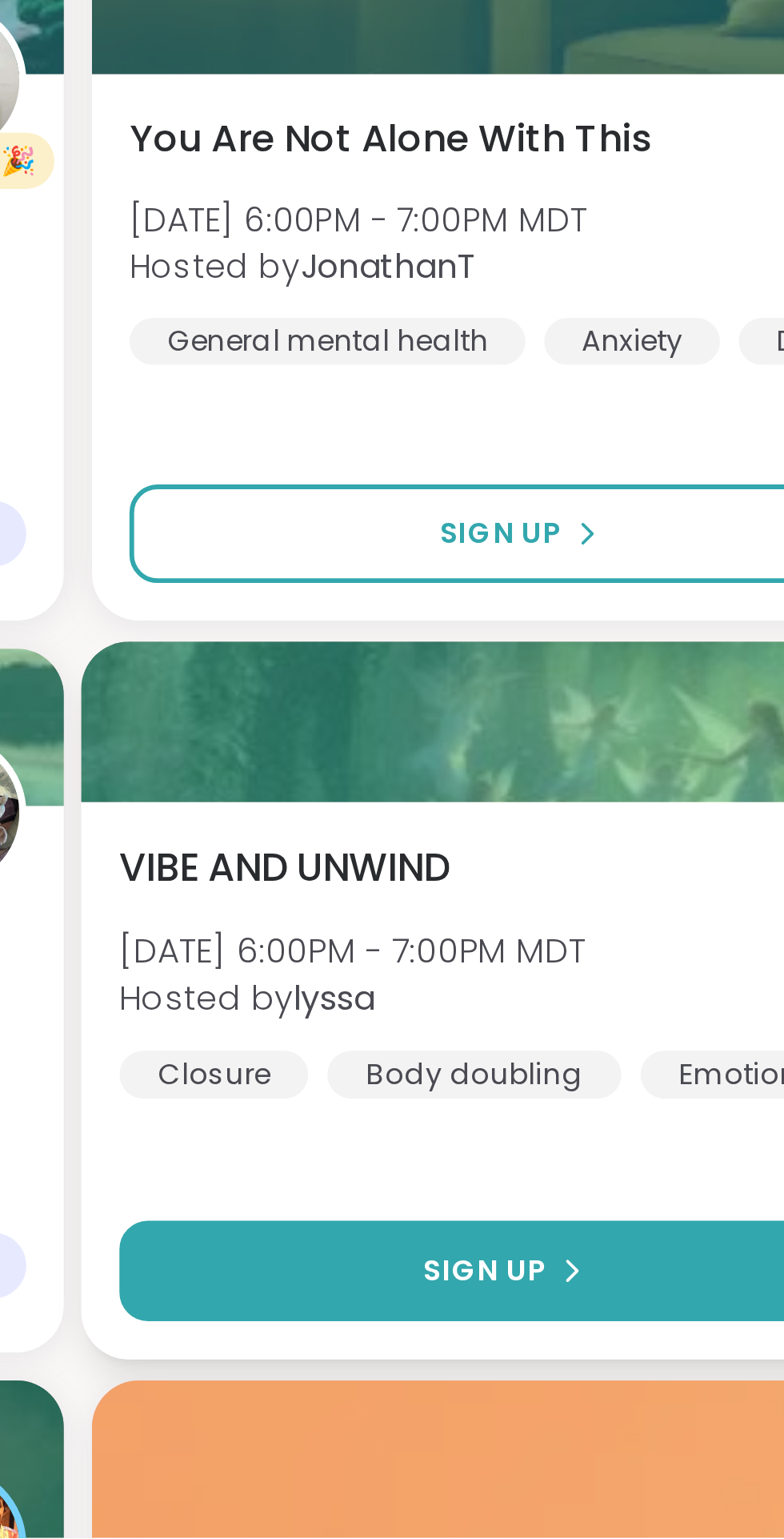
click at [532, 1440] on span "Sign Up" at bounding box center [530, 1447] width 43 height 14
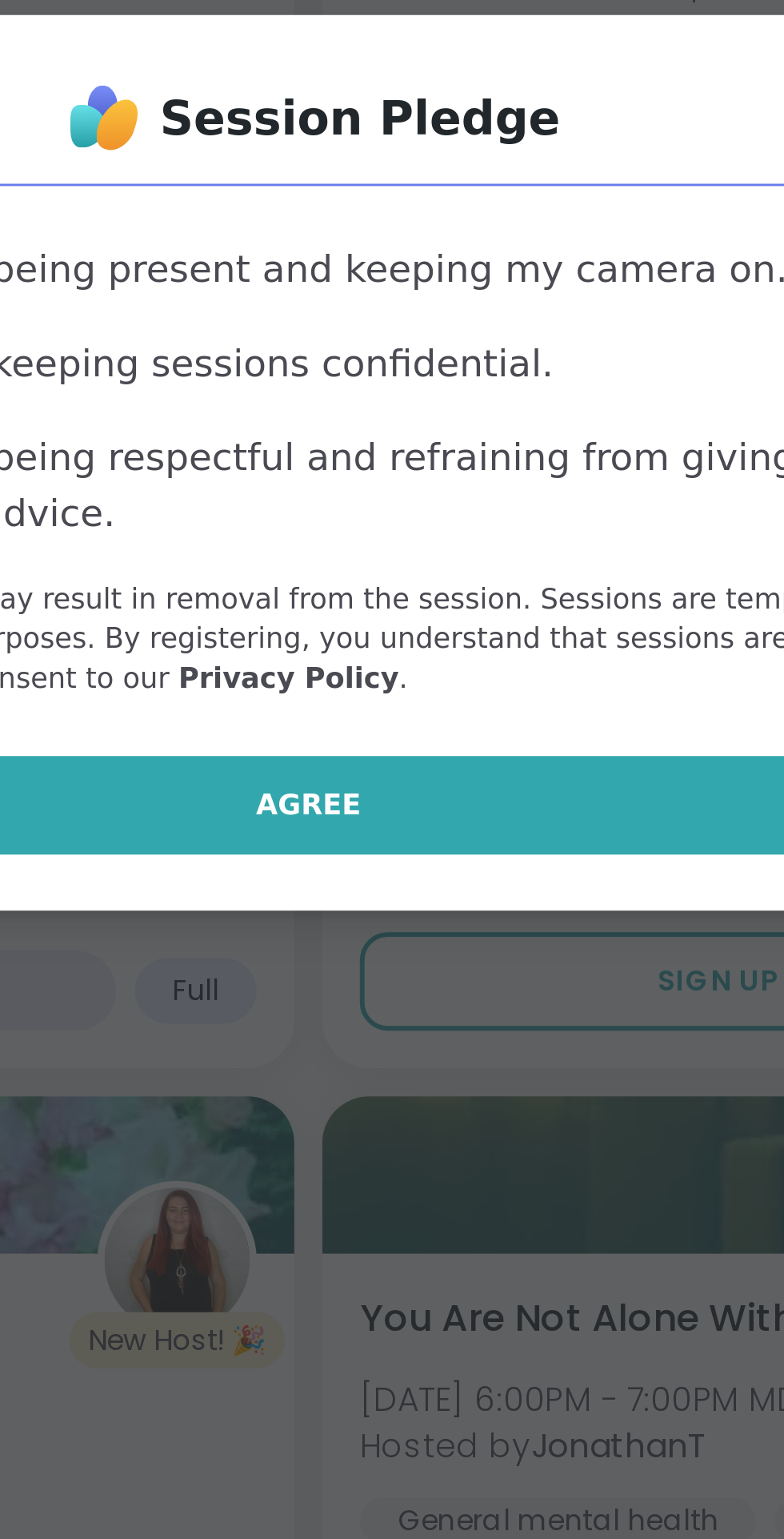
click at [397, 883] on span "Agree" at bounding box center [392, 886] width 36 height 14
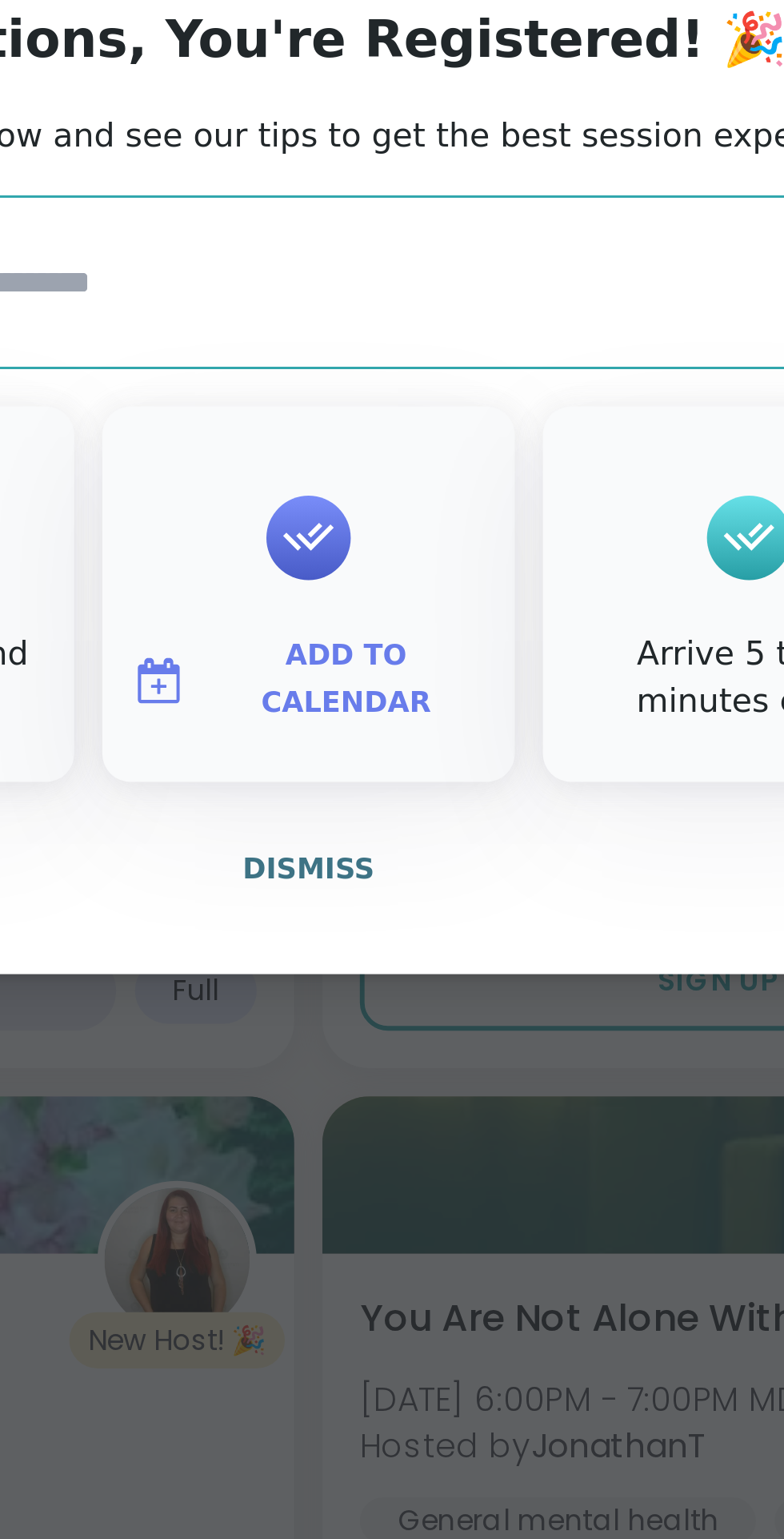
click at [403, 842] on span "Add to Calendar" at bounding box center [405, 843] width 96 height 31
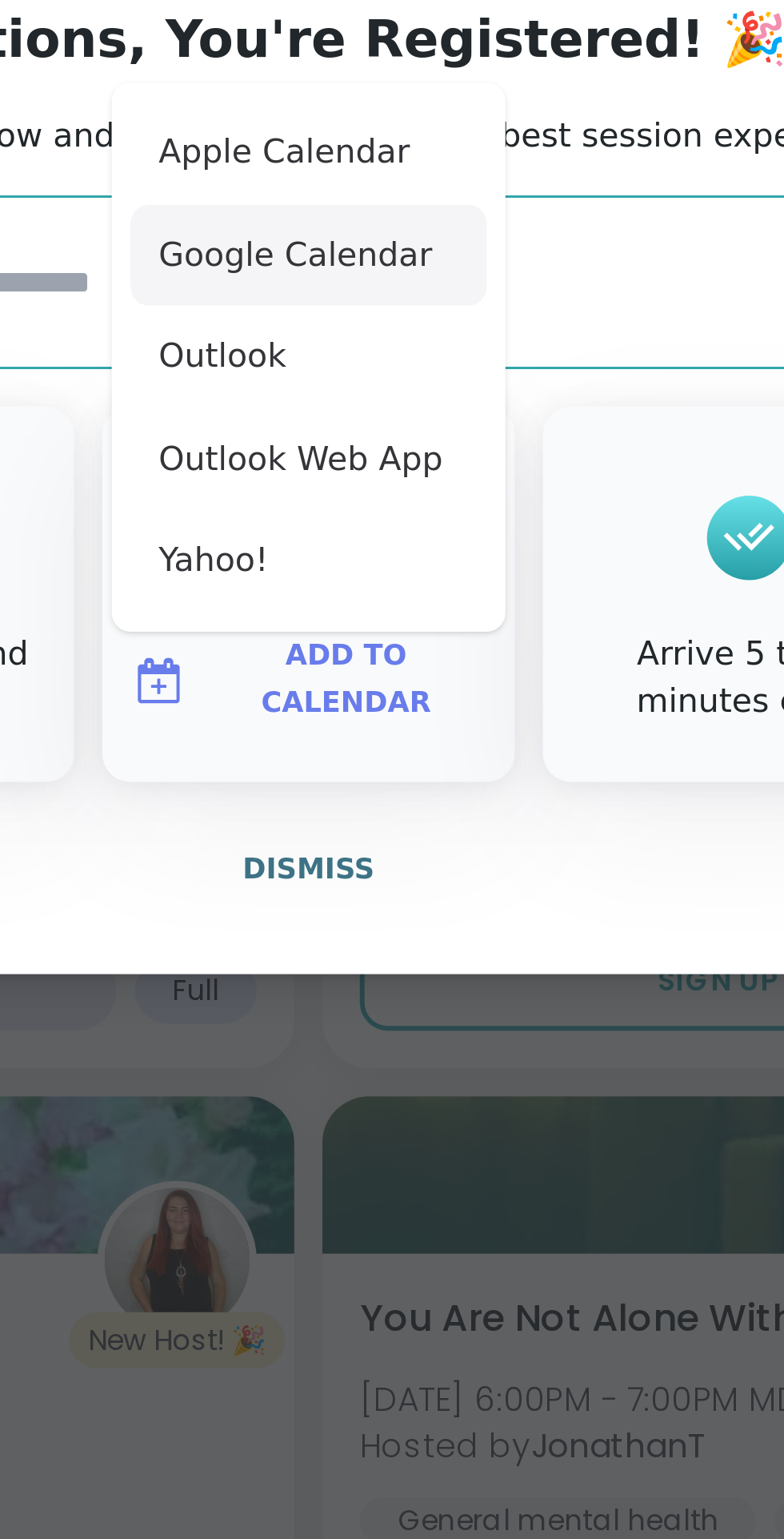
click at [410, 694] on button "Google Calendar" at bounding box center [392, 698] width 121 height 35
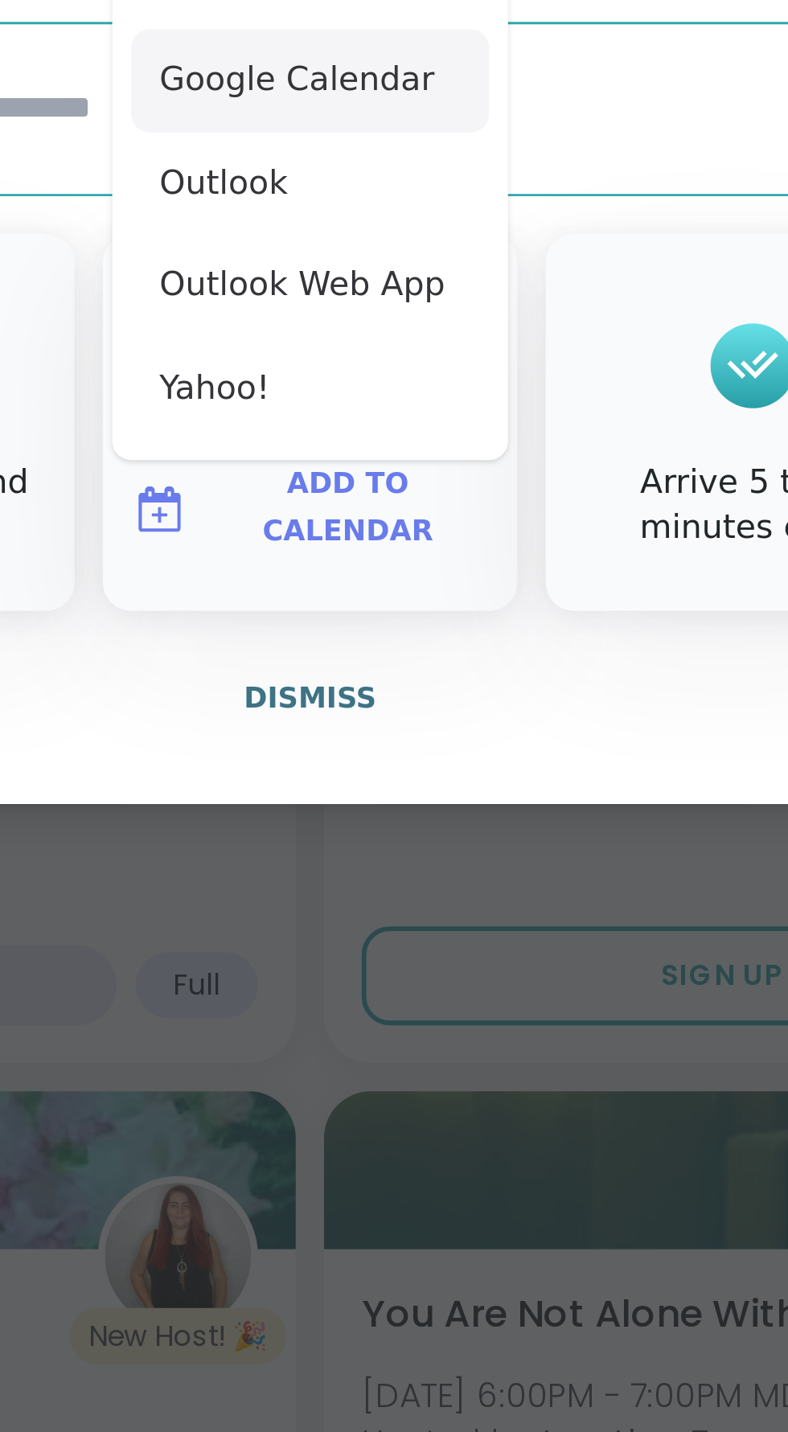
type textarea "*"
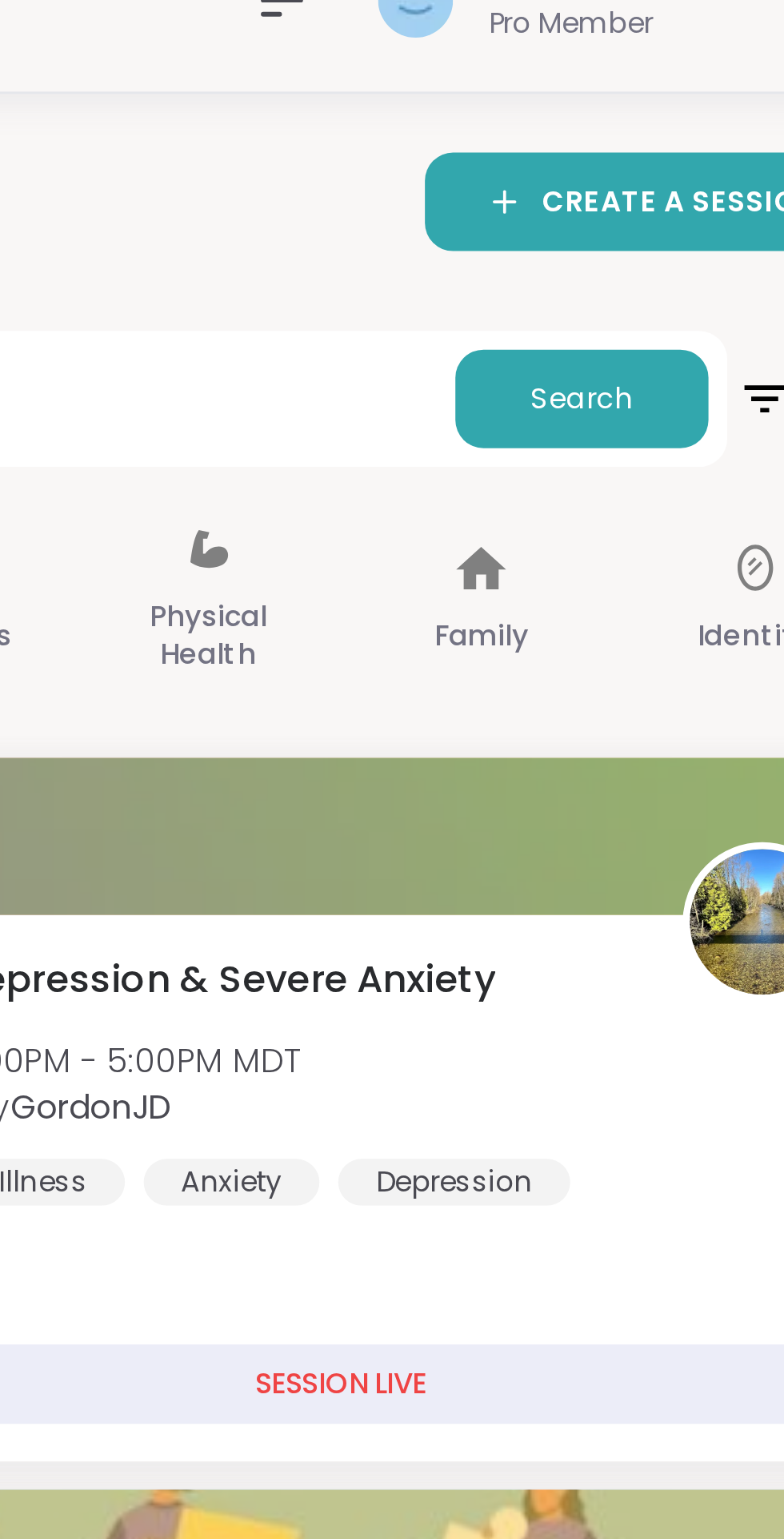
scroll to position [0, 0]
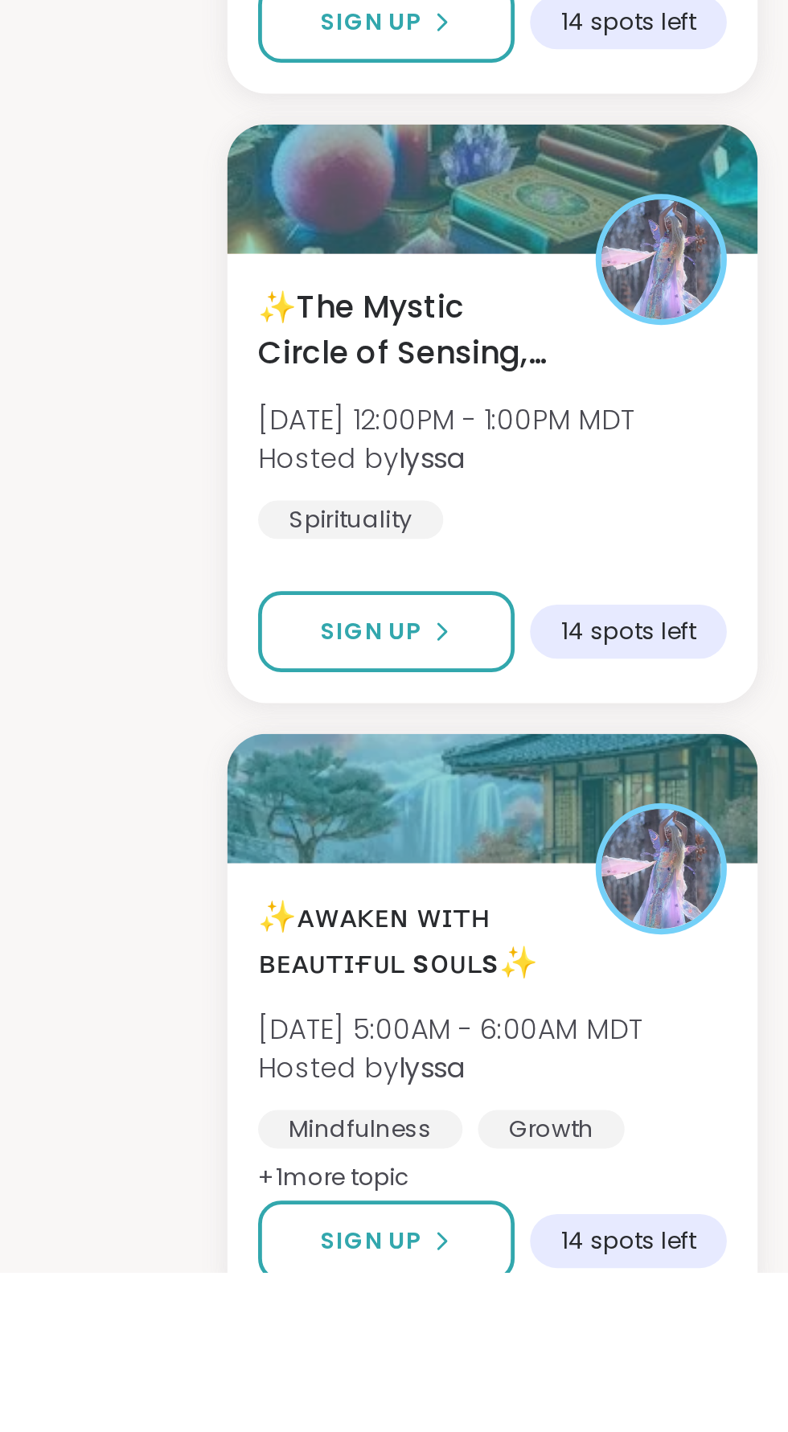
scroll to position [2917, 0]
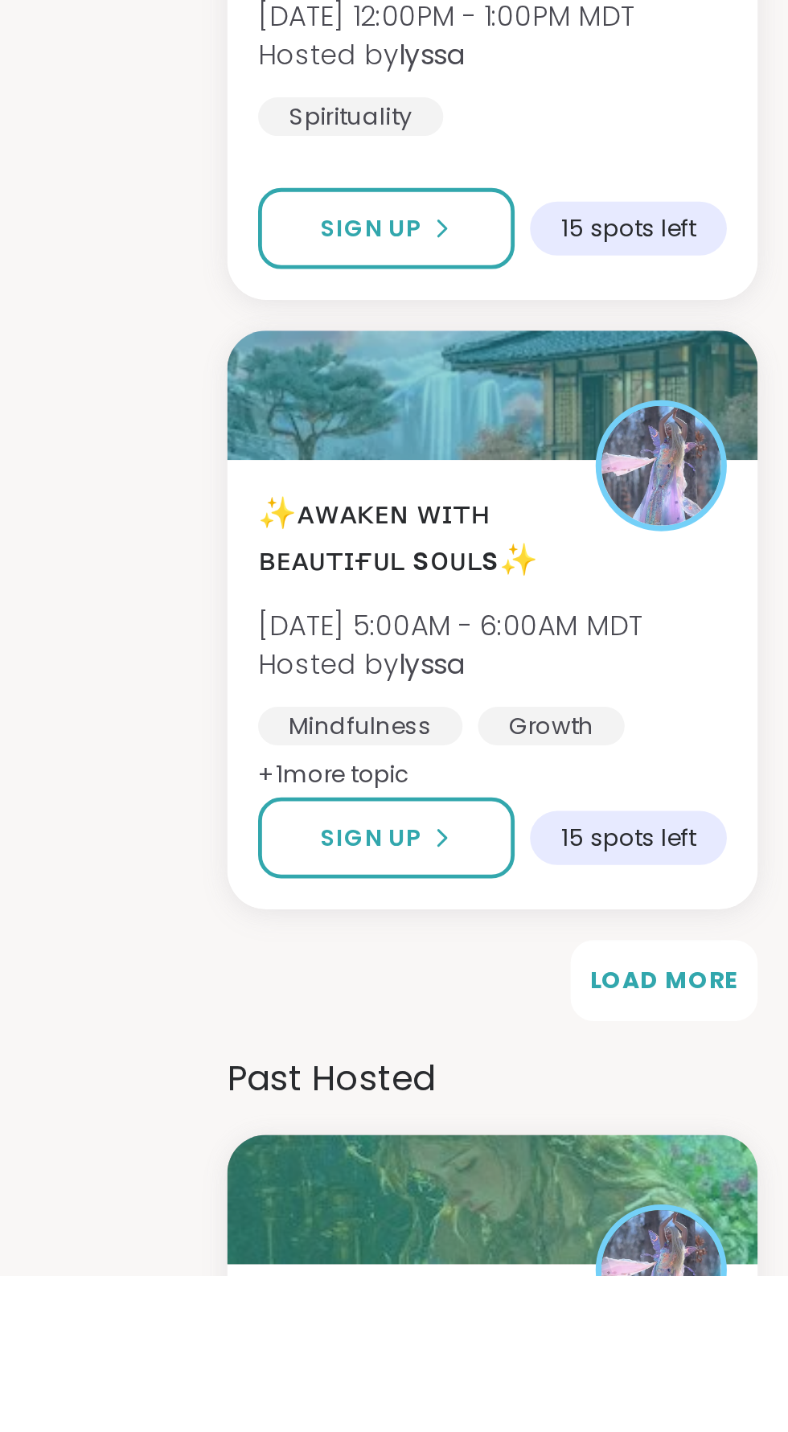
scroll to position [6129, 0]
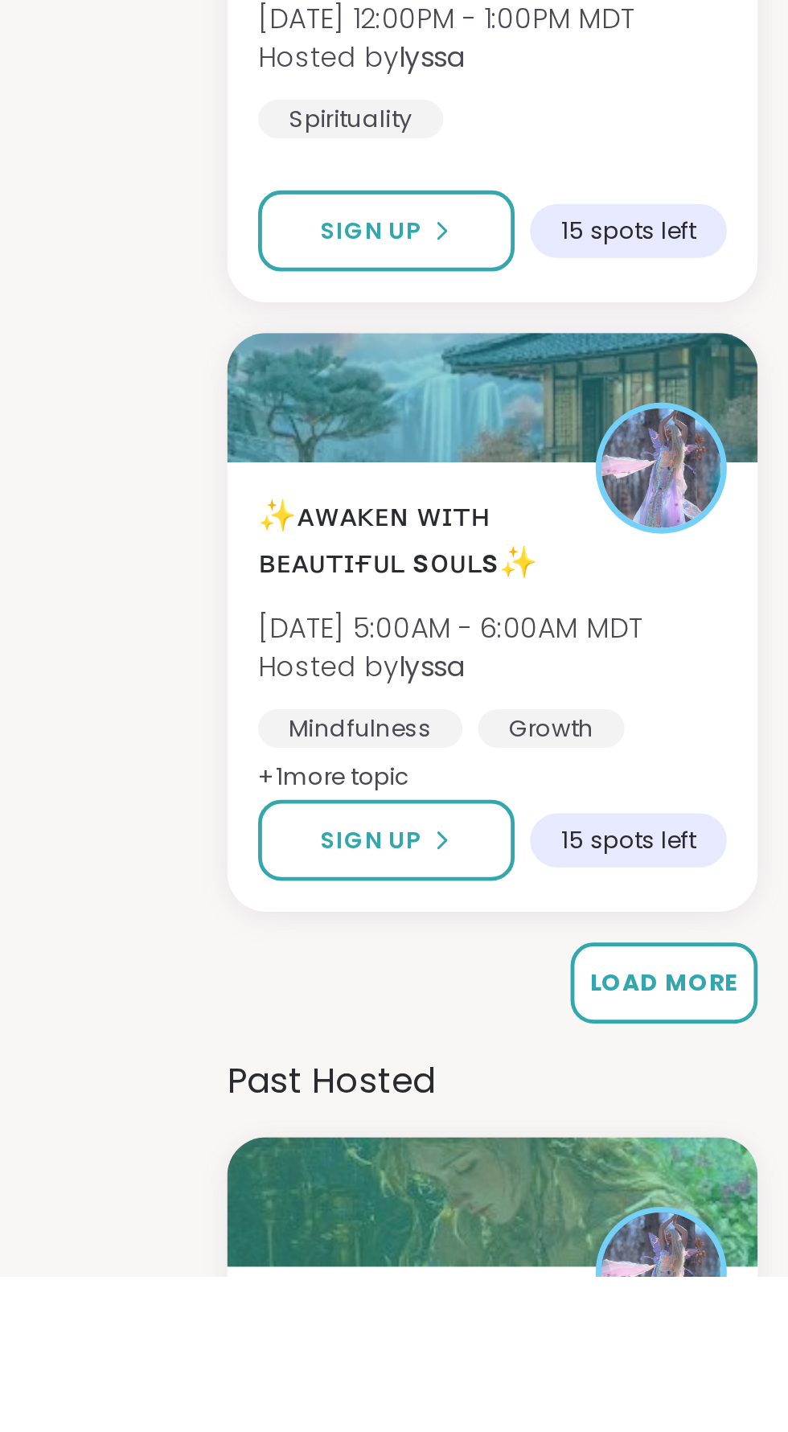
click at [737, 1306] on span "Load More" at bounding box center [736, 1310] width 62 height 14
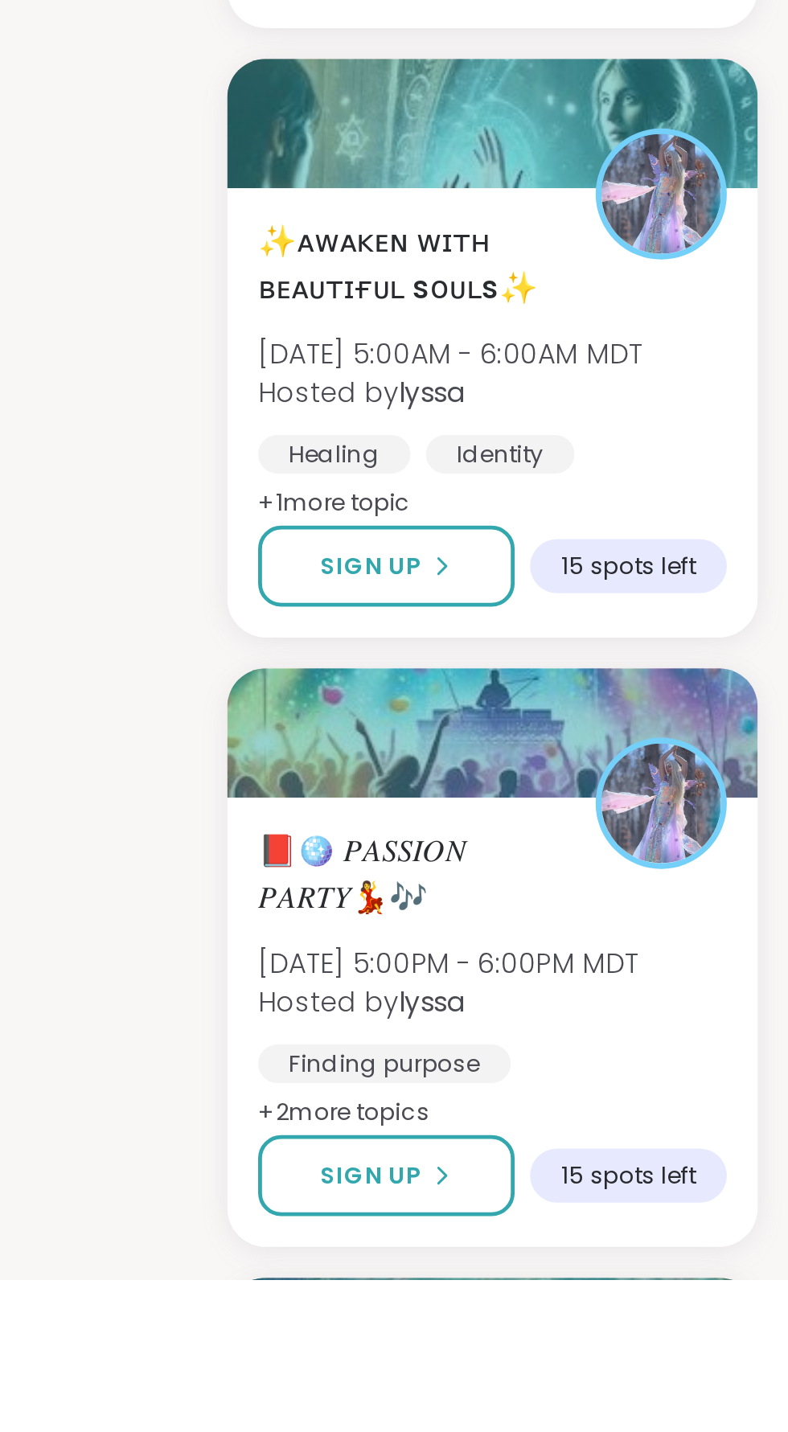
scroll to position [6500, 0]
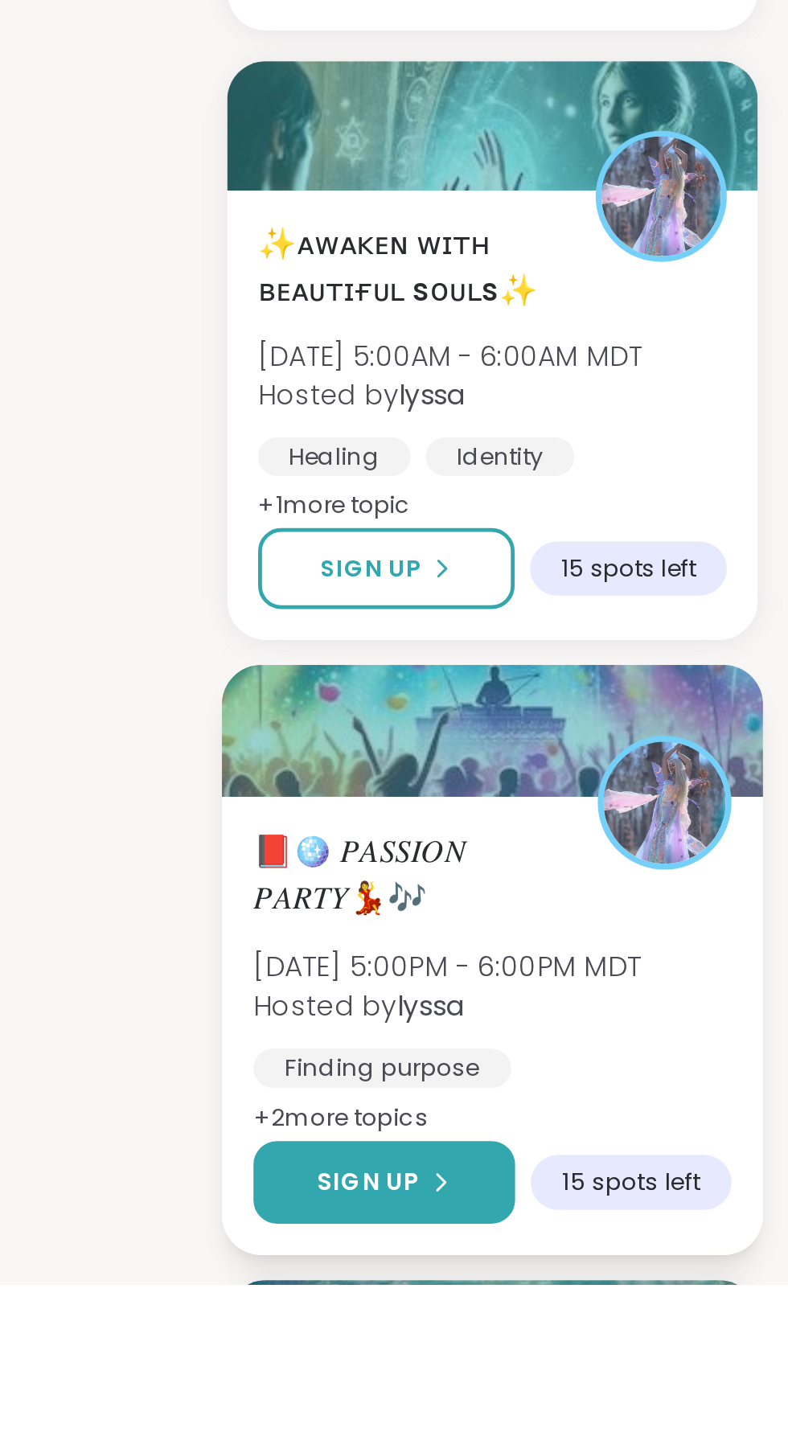
click at [626, 1385] on span "Sign Up" at bounding box center [613, 1389] width 43 height 14
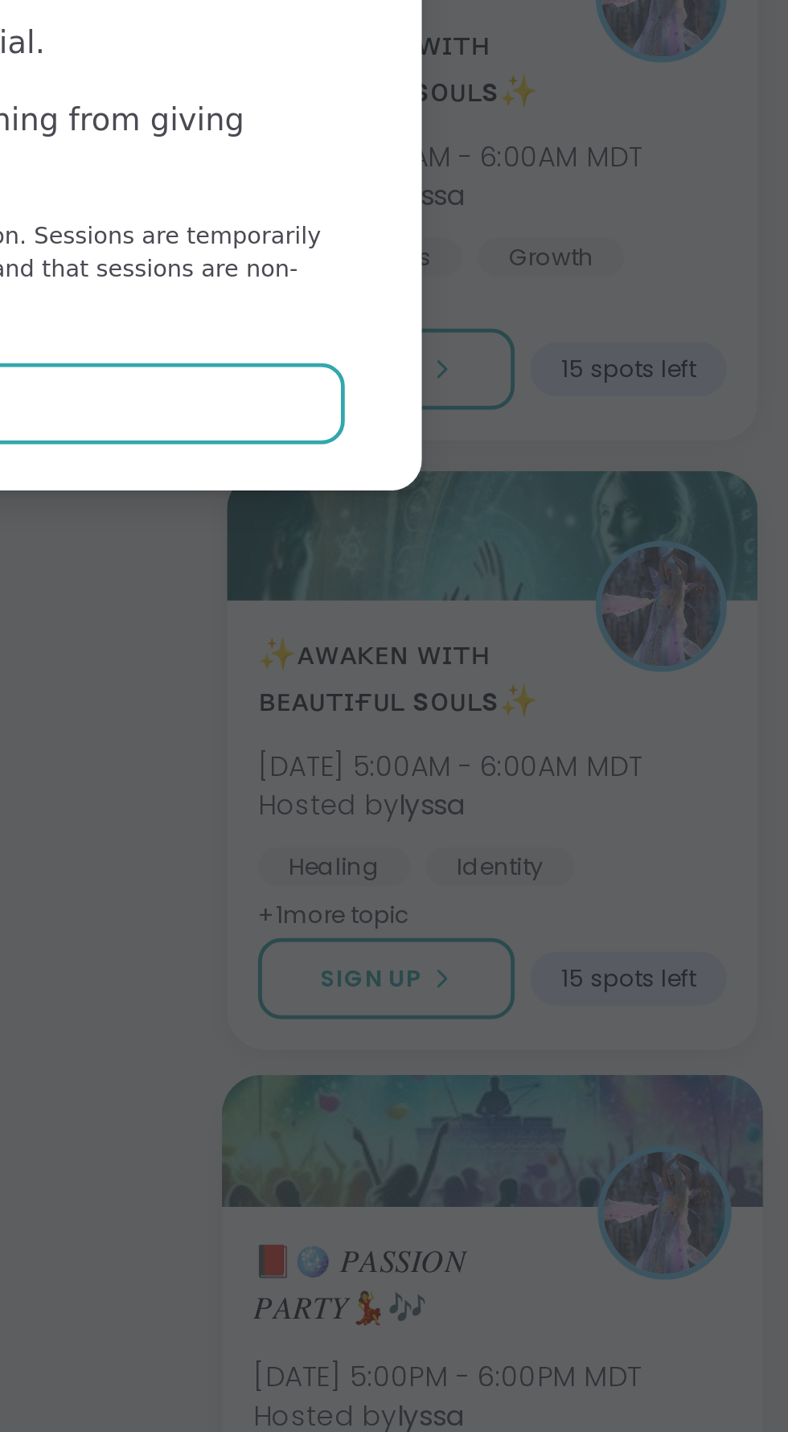
scroll to position [6561, 0]
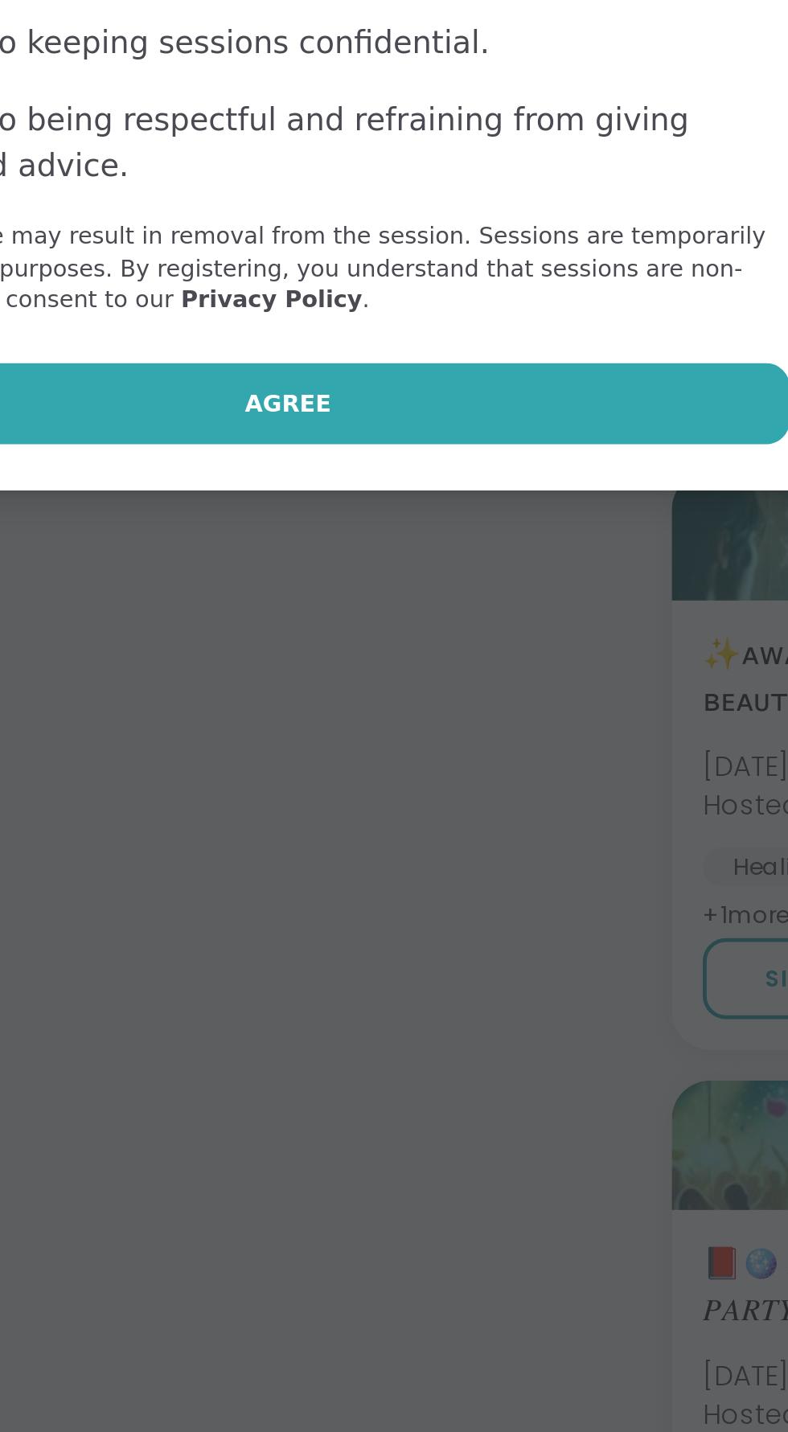
click at [397, 834] on span "Agree" at bounding box center [394, 833] width 36 height 14
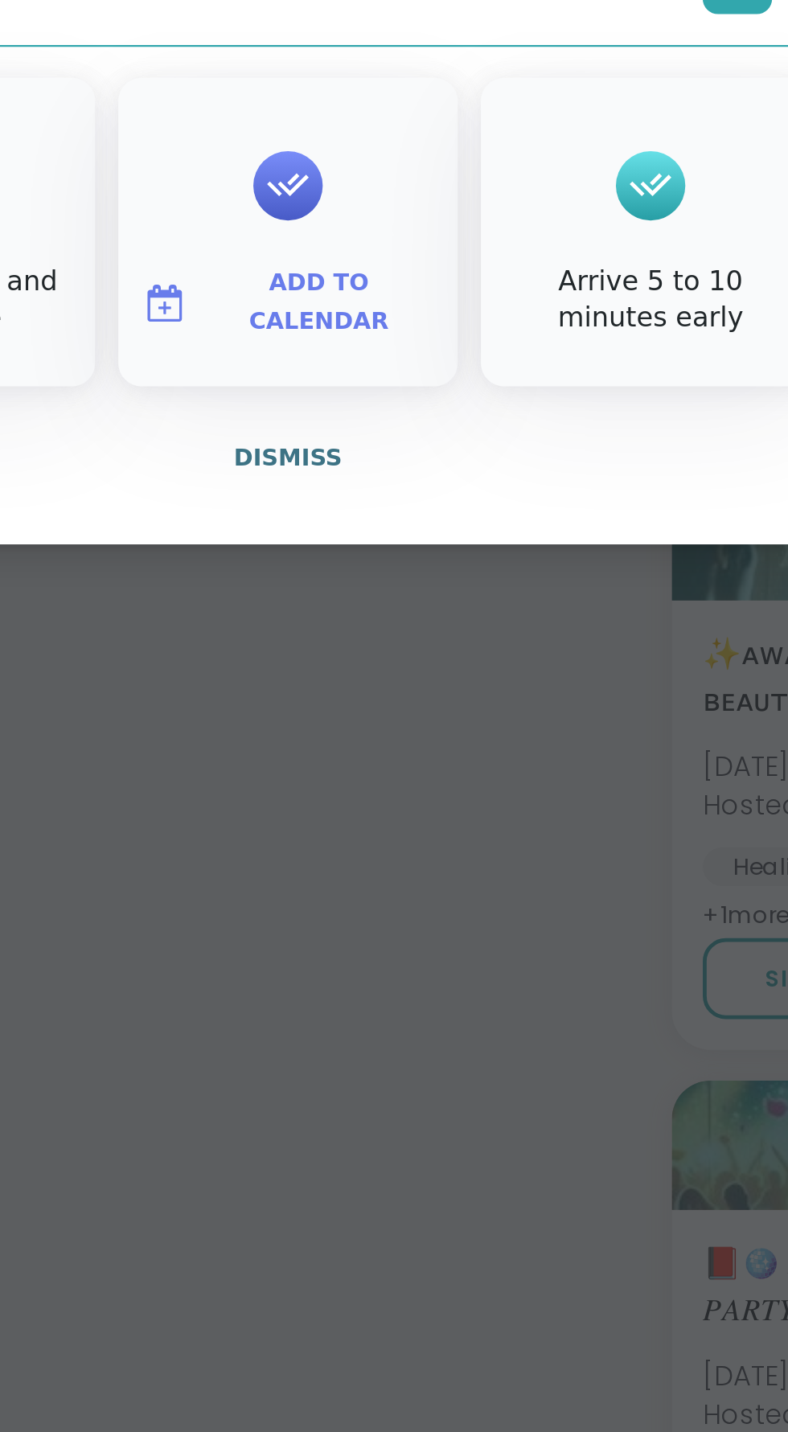
type textarea "*"
click at [400, 790] on span "Add to Calendar" at bounding box center [407, 790] width 96 height 31
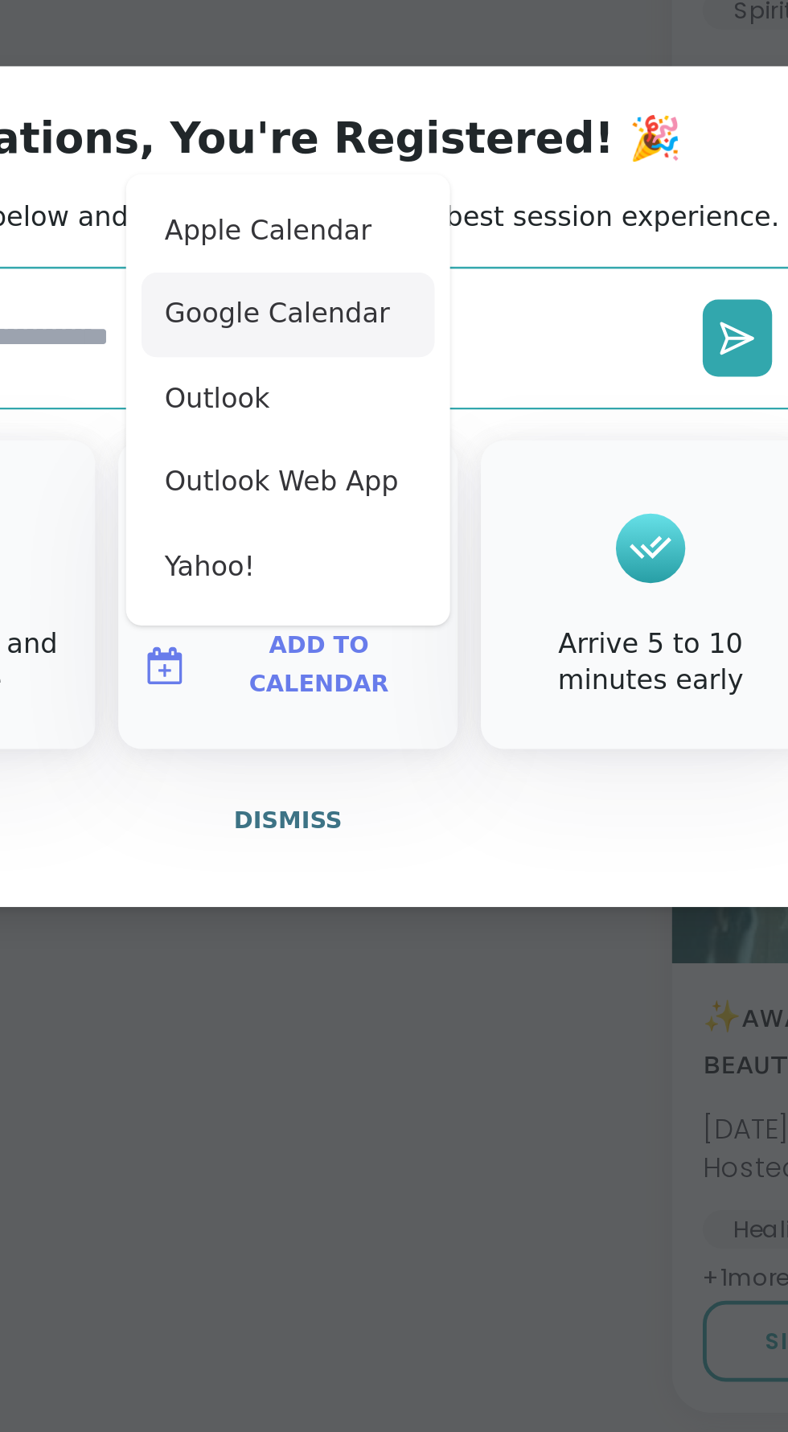
click at [392, 643] on button "Google Calendar" at bounding box center [394, 644] width 122 height 35
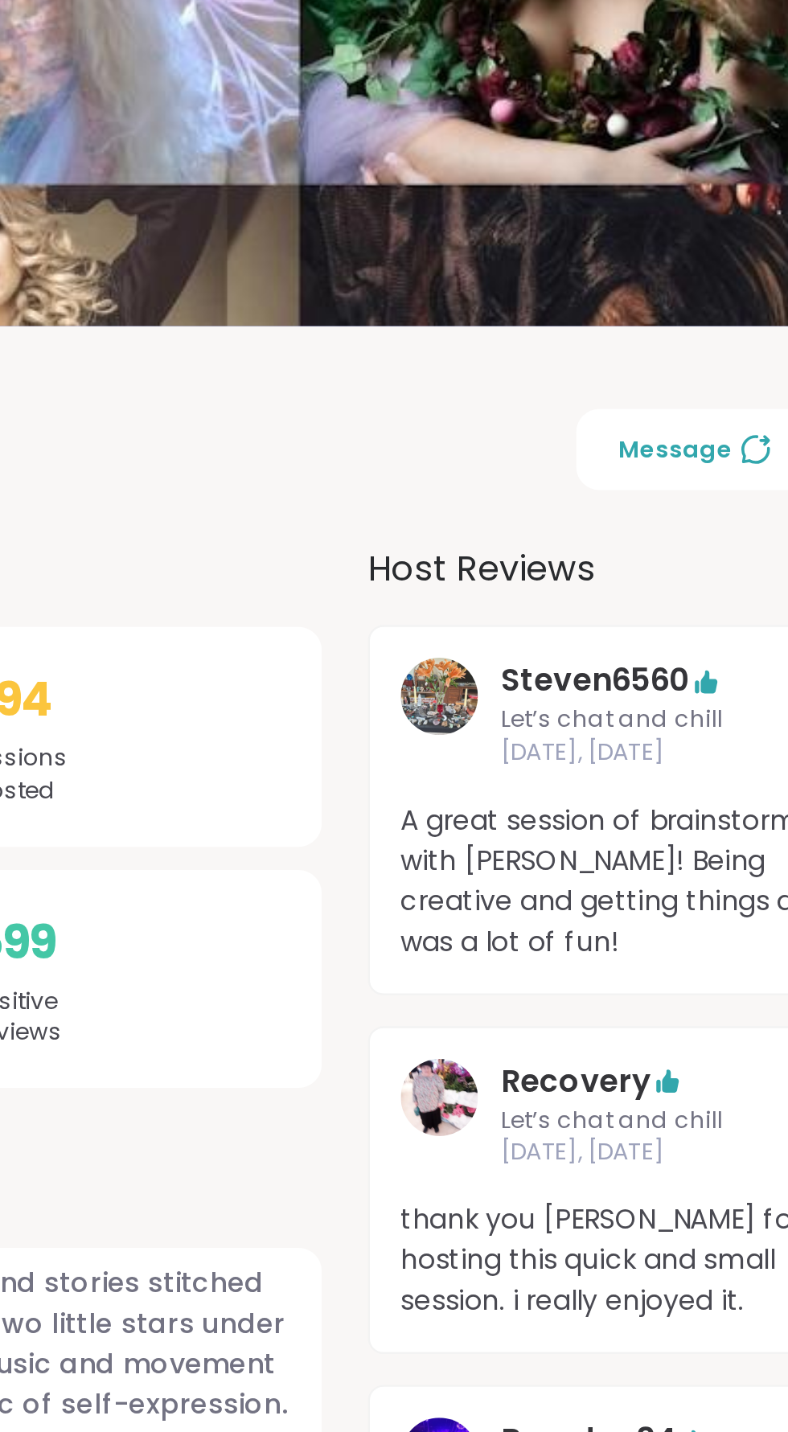
scroll to position [0, 0]
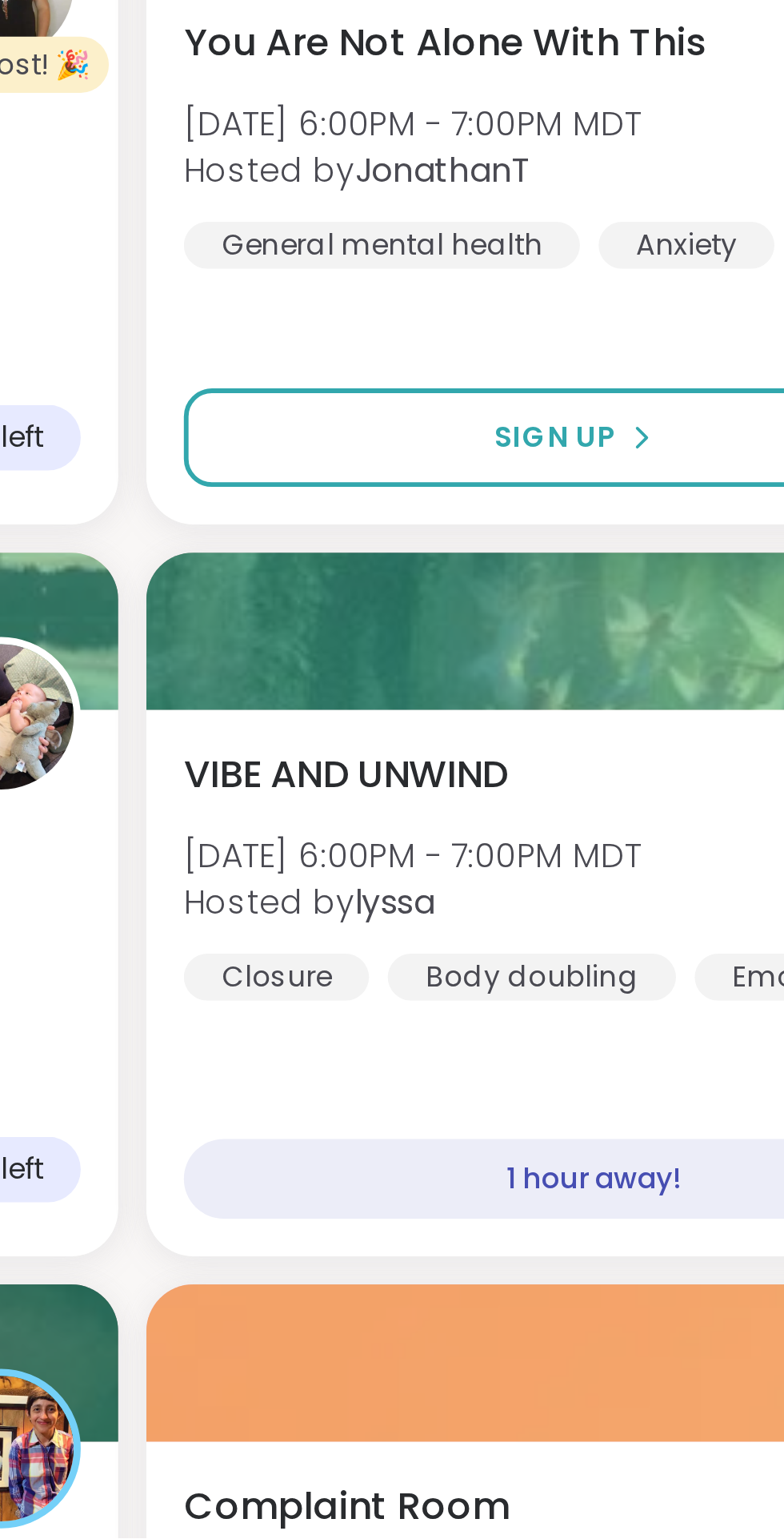
scroll to position [91, 0]
